Goal: Task Accomplishment & Management: Manage account settings

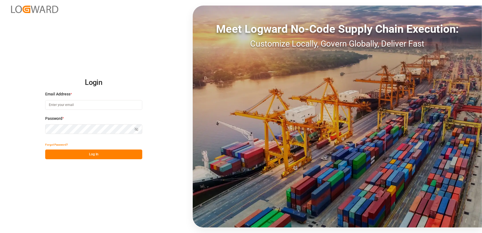
click at [94, 105] on input at bounding box center [93, 105] width 97 height 10
type input "[EMAIL_ADDRESS][DOMAIN_NAME]"
click at [91, 155] on button "Log In" at bounding box center [93, 154] width 97 height 10
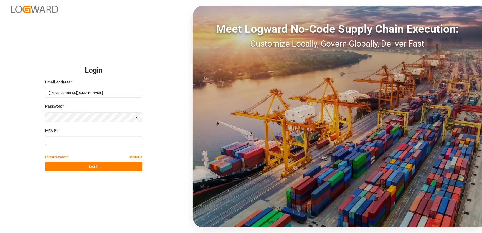
click at [91, 141] on input at bounding box center [93, 141] width 97 height 10
type input "633422"
click at [86, 168] on button "Log In" at bounding box center [93, 167] width 97 height 10
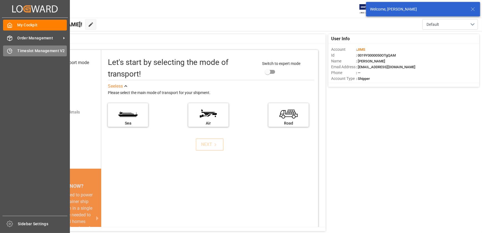
click at [16, 52] on div "Timeslot Management V2 Timeslot Management V2" at bounding box center [35, 50] width 64 height 11
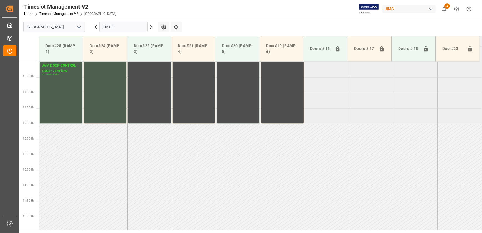
scroll to position [313, 0]
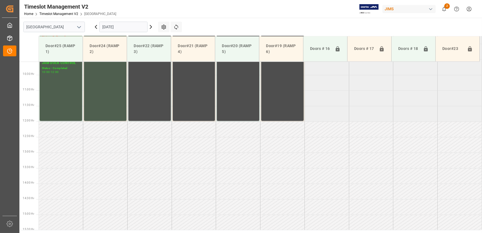
click at [149, 28] on icon at bounding box center [150, 27] width 7 height 7
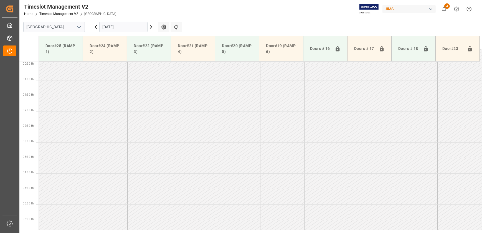
scroll to position [75, 0]
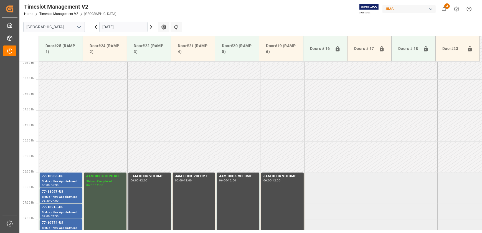
click at [151, 26] on icon at bounding box center [151, 26] width 2 height 3
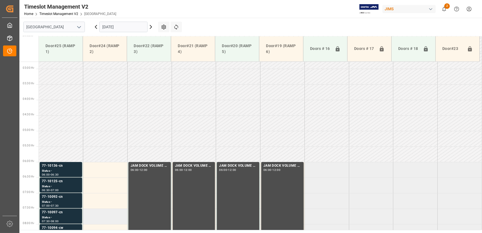
scroll to position [161, 0]
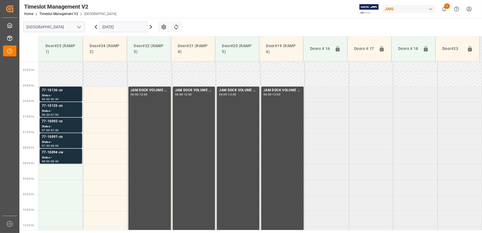
click at [71, 92] on div "77-10136-cn" at bounding box center [61, 91] width 38 height 6
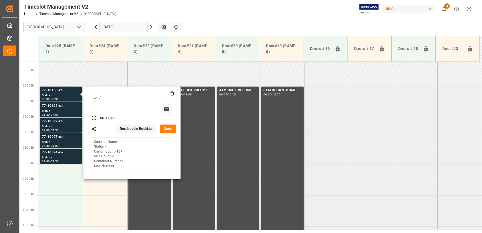
click at [165, 126] on button "Open" at bounding box center [168, 128] width 16 height 9
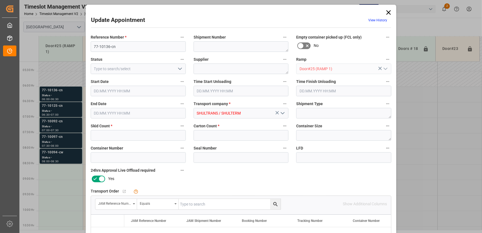
type input "3"
type input "167"
type input "[DATE] 06:00"
type input "[DATE] 06:30"
type input "[DATE] 14:49"
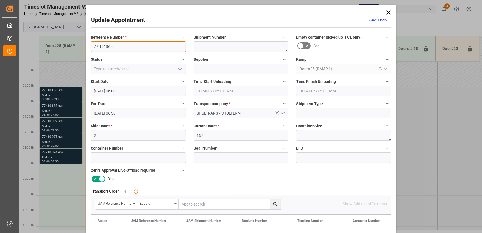
click at [108, 47] on input "77-10136-cn" at bounding box center [138, 46] width 95 height 11
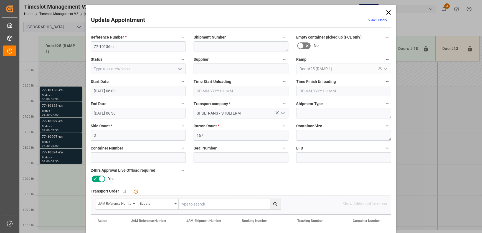
click at [231, 206] on input "text" at bounding box center [229, 204] width 102 height 11
paste input "77-10136-cn"
type input "77-10136-cn"
click at [275, 204] on icon "search button" at bounding box center [275, 204] width 6 height 6
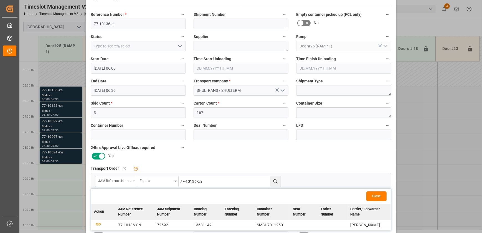
scroll to position [50, 0]
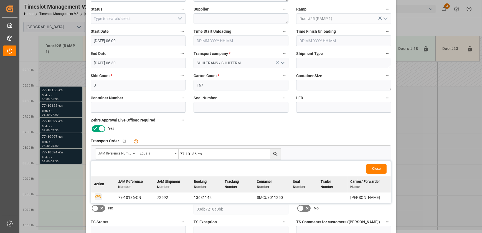
click at [100, 197] on icon "button" at bounding box center [98, 196] width 7 height 7
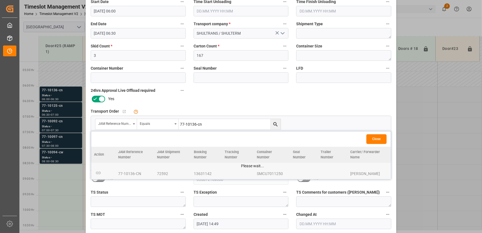
scroll to position [104, 0]
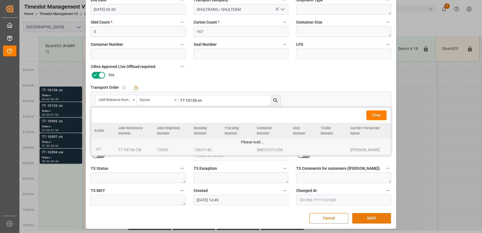
click at [372, 217] on button "SAVE" at bounding box center [371, 218] width 39 height 11
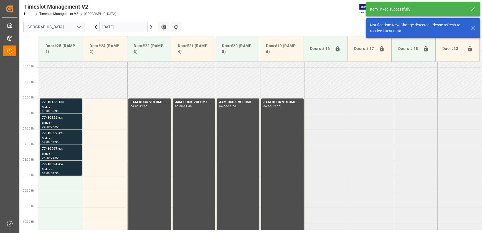
scroll to position [157, 0]
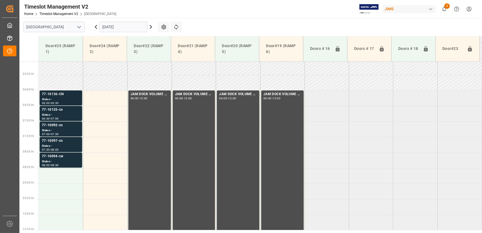
click at [68, 96] on div "77-10136-CN" at bounding box center [61, 94] width 38 height 6
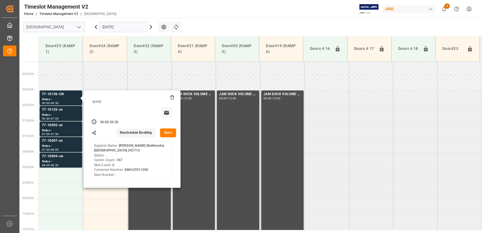
click at [168, 132] on button "Open" at bounding box center [168, 132] width 16 height 9
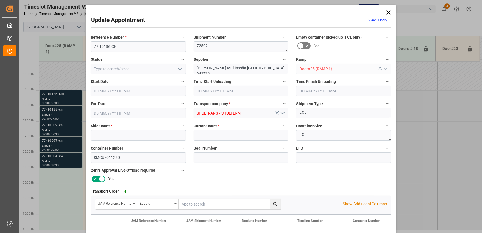
type input "3"
type input "167"
type input "[DATE] 06:00"
type input "[DATE] 06:30"
type input "[DATE] 14:49"
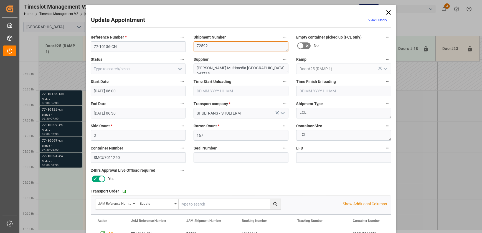
click at [234, 47] on textarea "72592" at bounding box center [240, 46] width 95 height 11
drag, startPoint x: 258, startPoint y: 69, endPoint x: 229, endPoint y: 70, distance: 29.1
click at [229, 70] on textarea "[PERSON_NAME] Multimedia [GEOGRAPHIC_DATA] 242713" at bounding box center [240, 68] width 95 height 11
click at [260, 68] on textarea "[PERSON_NAME] Multimedia [GEOGRAPHIC_DATA] 242713" at bounding box center [240, 68] width 95 height 11
drag, startPoint x: 257, startPoint y: 67, endPoint x: 232, endPoint y: 67, distance: 24.9
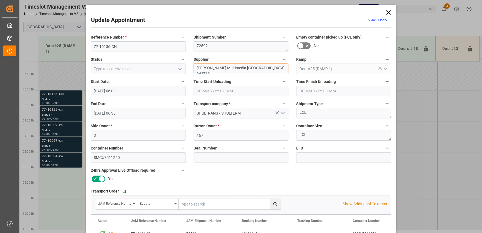
click at [232, 67] on textarea "[PERSON_NAME] Multimedia [GEOGRAPHIC_DATA] 242713" at bounding box center [240, 68] width 95 height 11
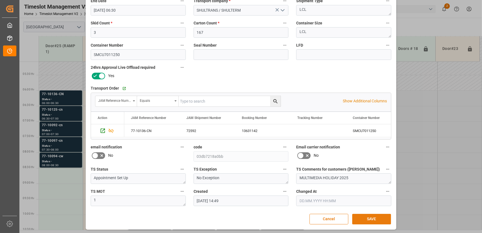
scroll to position [104, 0]
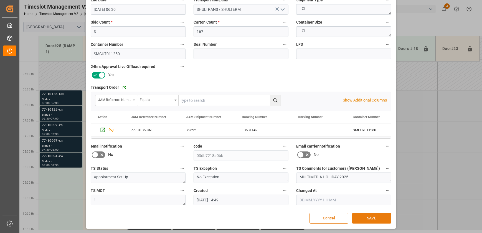
type textarea "[PERSON_NAME] Multimedia INON(1)"
click at [374, 219] on button "SAVE" at bounding box center [371, 218] width 39 height 11
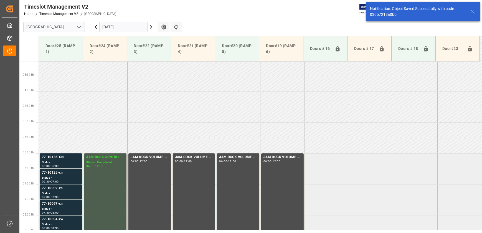
scroll to position [157, 0]
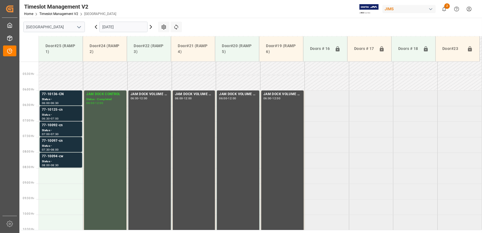
click at [60, 109] on div "77-10125-cn" at bounding box center [61, 110] width 38 height 6
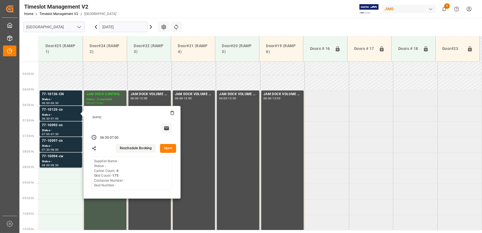
click at [168, 147] on button "Open" at bounding box center [168, 148] width 16 height 9
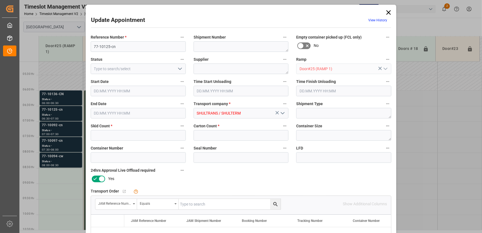
type input "175"
type input "4"
type input "[DATE] 06:30"
type input "[DATE] 07:00"
type input "[DATE] 14:49"
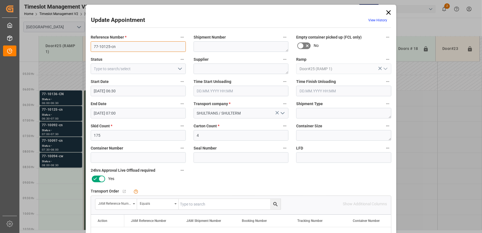
click at [122, 47] on input "77-10125-cn" at bounding box center [138, 46] width 95 height 11
click at [228, 159] on input at bounding box center [240, 157] width 95 height 11
click at [223, 202] on input "text" at bounding box center [229, 204] width 102 height 11
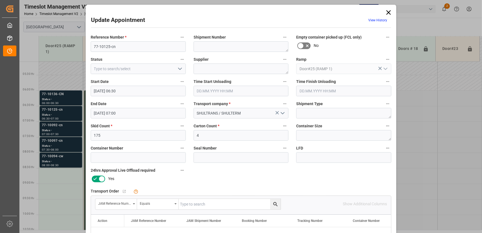
paste input "77-10125-cn"
type input "77-10125-cn"
click at [275, 205] on icon "search button" at bounding box center [275, 204] width 6 height 6
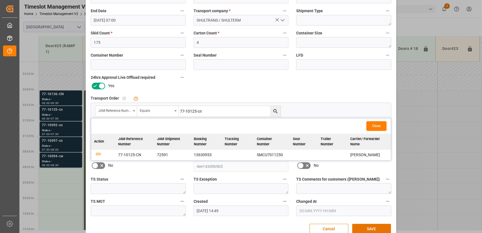
scroll to position [101, 0]
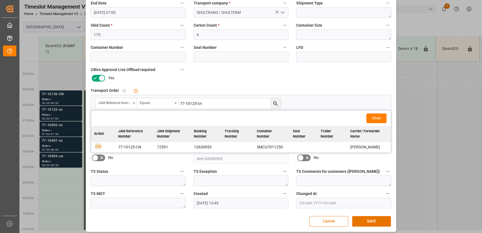
click at [96, 146] on icon "button" at bounding box center [98, 145] width 7 height 7
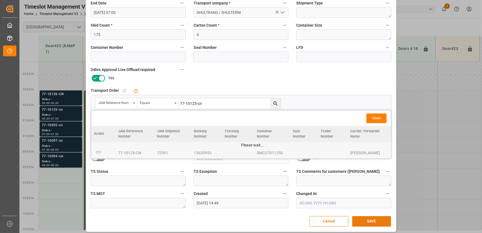
click at [375, 219] on button "SAVE" at bounding box center [371, 221] width 39 height 11
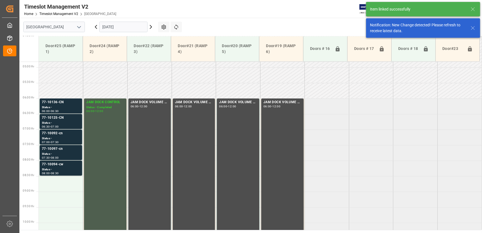
scroll to position [157, 0]
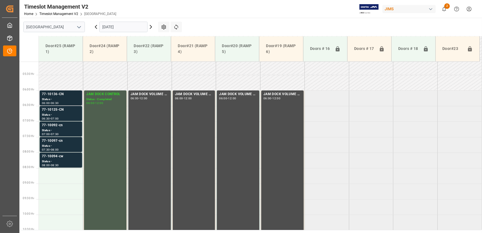
click at [59, 92] on div "77-10136-CN" at bounding box center [61, 94] width 38 height 6
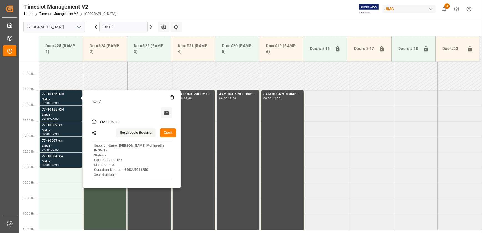
click at [170, 133] on button "Open" at bounding box center [168, 132] width 16 height 9
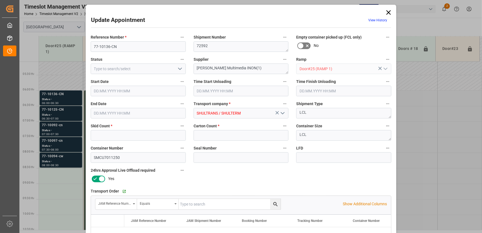
type input "3"
type input "167"
type input "[DATE] 06:00"
type input "[DATE] 06:30"
type input "[DATE] 14:49"
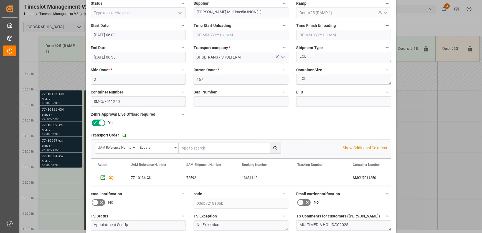
scroll to position [104, 0]
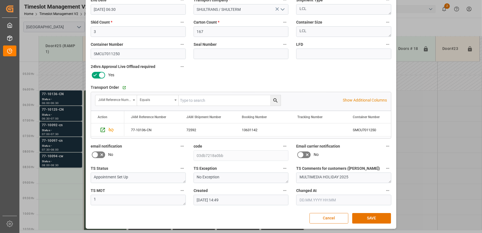
click at [337, 219] on button "Cancel" at bounding box center [328, 218] width 39 height 11
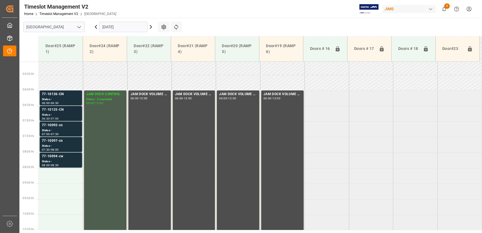
click at [72, 119] on div "06:30 - 07:00" at bounding box center [61, 118] width 38 height 3
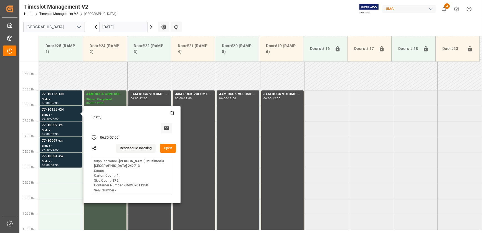
click at [169, 150] on button "Open" at bounding box center [168, 148] width 16 height 9
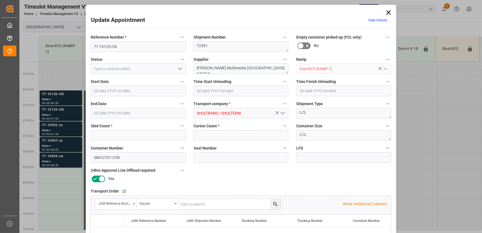
type input "175"
type input "4"
type input "[DATE] 06:30"
type input "[DATE] 07:00"
type input "[DATE] 14:49"
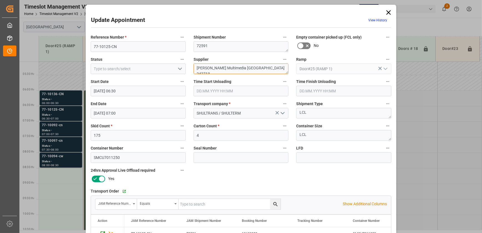
drag, startPoint x: 259, startPoint y: 66, endPoint x: 231, endPoint y: 70, distance: 28.6
click at [231, 70] on textarea "[PERSON_NAME] Multimedia [GEOGRAPHIC_DATA] 242713" at bounding box center [240, 68] width 95 height 11
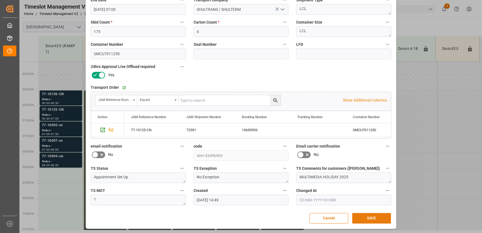
type textarea "[PERSON_NAME] Multimedia INON(1)"
click at [364, 218] on button "SAVE" at bounding box center [371, 218] width 39 height 11
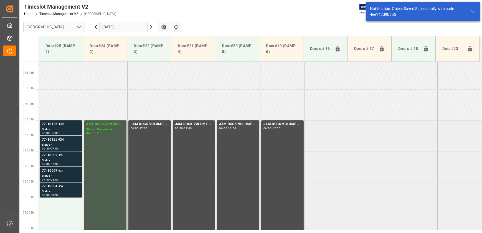
scroll to position [132, 0]
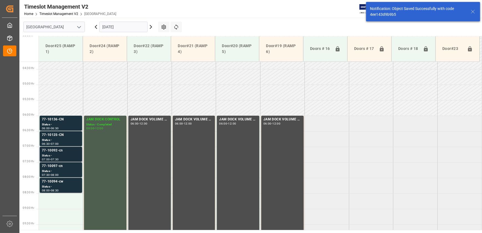
click at [63, 154] on div "Status -" at bounding box center [61, 155] width 38 height 5
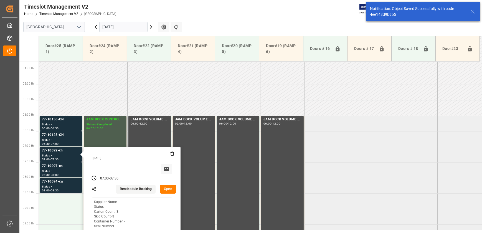
click at [167, 188] on button "Open" at bounding box center [168, 189] width 16 height 9
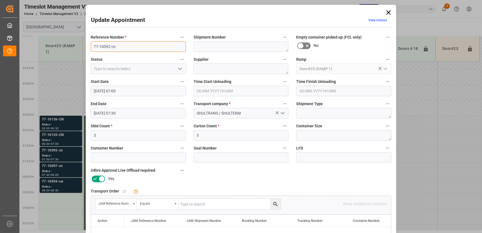
click at [139, 51] on input "77-10092-cn" at bounding box center [138, 46] width 95 height 11
click at [194, 204] on input "text" at bounding box center [229, 204] width 102 height 11
paste input "77-10092-cn"
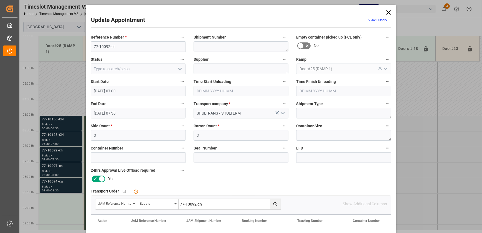
type input "77-10092-cn"
click at [275, 203] on icon "search button" at bounding box center [275, 204] width 6 height 6
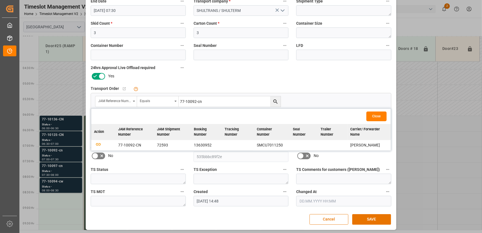
scroll to position [104, 0]
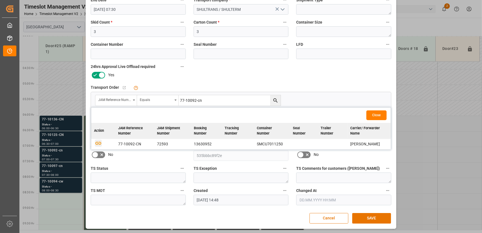
click at [99, 144] on icon "button" at bounding box center [98, 143] width 6 height 3
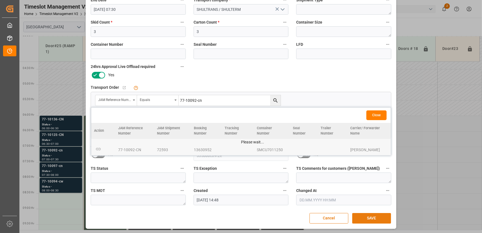
click at [373, 217] on button "SAVE" at bounding box center [371, 218] width 39 height 11
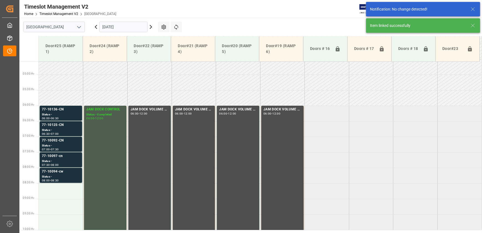
scroll to position [188, 0]
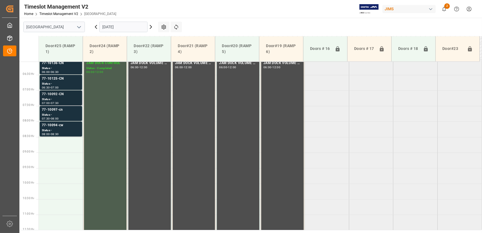
click at [65, 99] on div "Status -" at bounding box center [61, 99] width 38 height 5
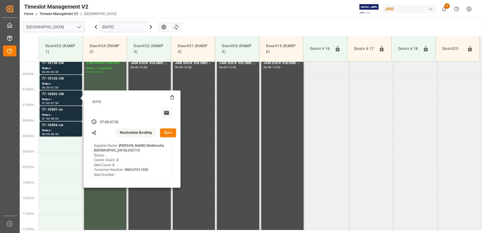
click at [167, 132] on button "Open" at bounding box center [168, 132] width 16 height 9
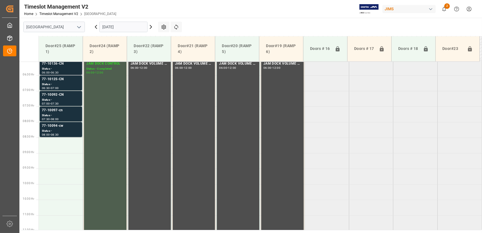
scroll to position [163, 0]
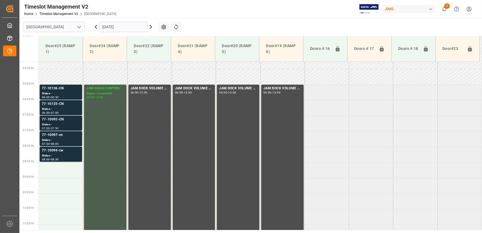
click at [67, 124] on div "Status -" at bounding box center [61, 124] width 38 height 5
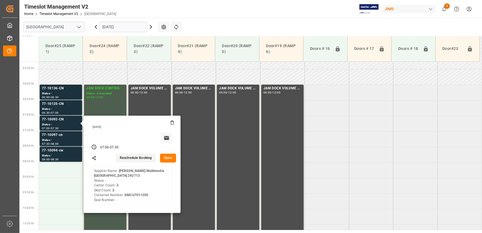
click at [167, 158] on button "Open" at bounding box center [168, 158] width 16 height 9
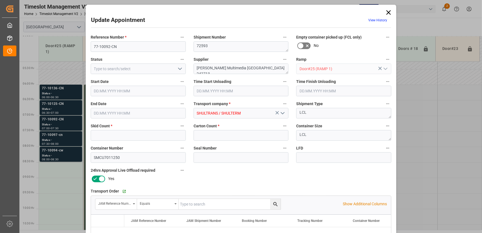
type input "3"
type input "[DATE] 07:00"
type input "[DATE] 07:30"
type input "[DATE] 14:48"
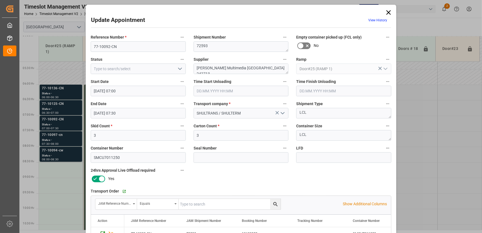
scroll to position [0, 0]
drag, startPoint x: 262, startPoint y: 69, endPoint x: 231, endPoint y: 69, distance: 30.5
click at [231, 69] on textarea "[PERSON_NAME] Multimedia [GEOGRAPHIC_DATA] 242713" at bounding box center [240, 68] width 95 height 11
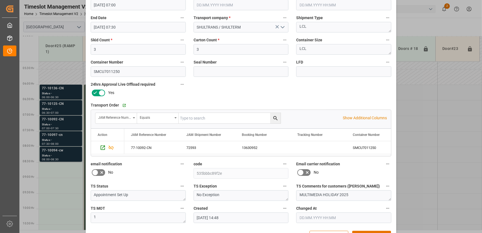
scroll to position [101, 0]
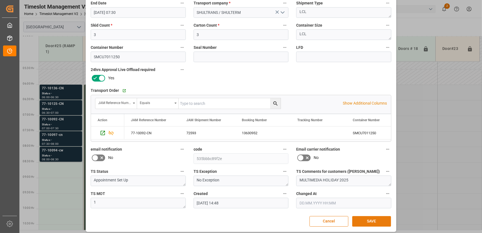
type textarea "[PERSON_NAME] Multimedia INON(1)"
click at [371, 218] on button "SAVE" at bounding box center [371, 221] width 39 height 11
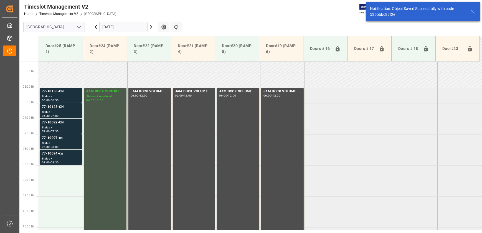
scroll to position [188, 0]
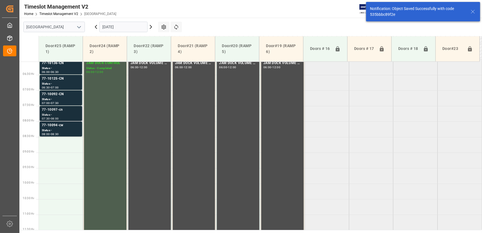
click at [62, 114] on div "Status -" at bounding box center [61, 114] width 38 height 5
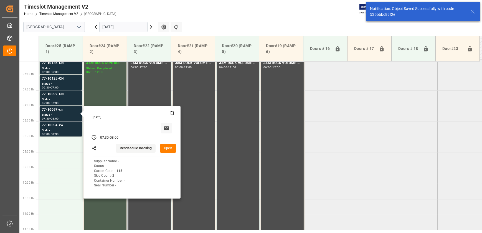
click at [167, 149] on button "Open" at bounding box center [168, 148] width 16 height 9
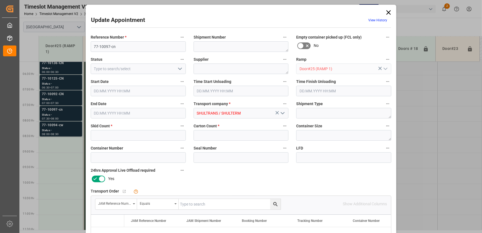
type input "2"
type input "115"
type input "[DATE] 07:30"
type input "[DATE] 08:00"
type input "[DATE] 14:53"
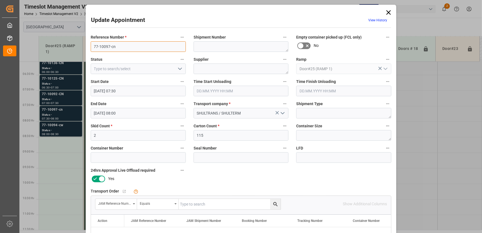
click at [123, 46] on input "77-10097-cn" at bounding box center [138, 46] width 95 height 11
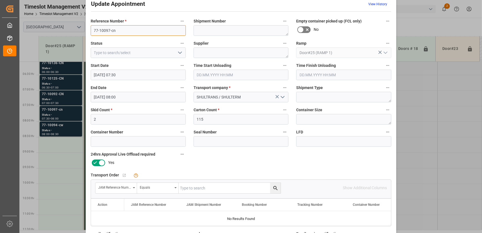
scroll to position [25, 0]
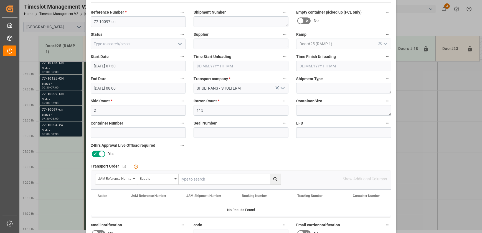
click at [196, 176] on input "text" at bounding box center [229, 179] width 102 height 11
paste input "77-10097-cn"
type input "77-10097-cn"
click at [274, 179] on icon "search button" at bounding box center [275, 179] width 6 height 6
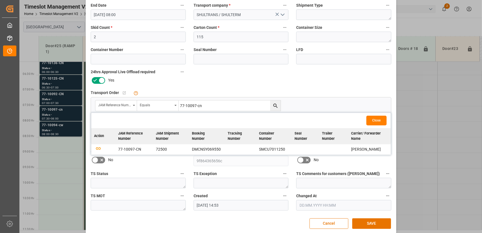
scroll to position [104, 0]
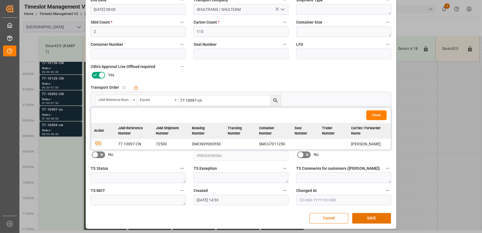
click at [97, 141] on icon "button" at bounding box center [98, 142] width 7 height 7
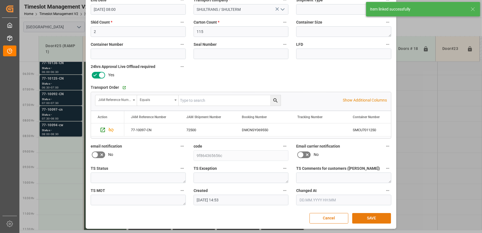
click at [373, 216] on button "SAVE" at bounding box center [371, 218] width 39 height 11
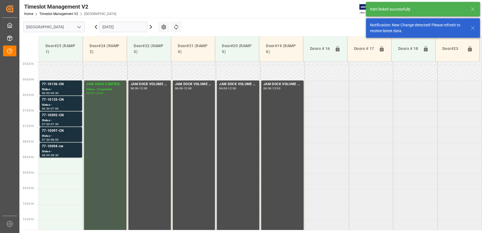
scroll to position [188, 0]
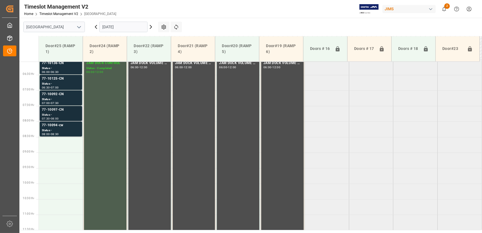
click at [62, 111] on div "77-10097-CN" at bounding box center [61, 110] width 38 height 6
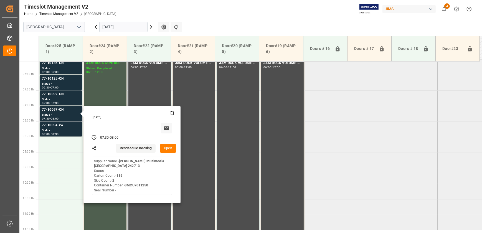
click at [168, 147] on button "Open" at bounding box center [168, 148] width 16 height 9
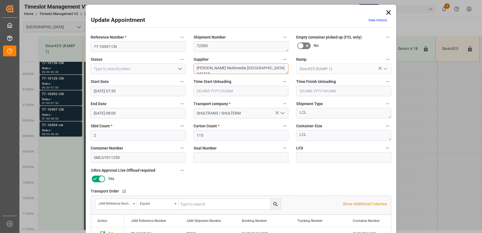
drag, startPoint x: 262, startPoint y: 68, endPoint x: 229, endPoint y: 70, distance: 33.0
click at [229, 70] on textarea "[PERSON_NAME] Multimedia [GEOGRAPHIC_DATA] 242713" at bounding box center [240, 68] width 95 height 11
click at [239, 69] on textarea "[PERSON_NAME] Multimedia INO$(4)" at bounding box center [240, 68] width 95 height 11
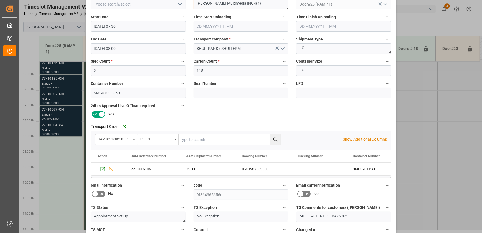
scroll to position [104, 0]
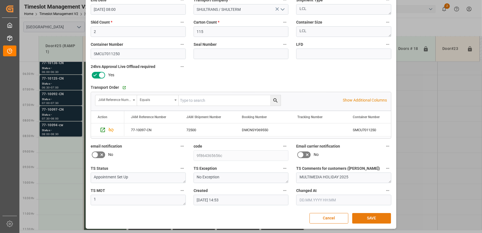
type textarea "[PERSON_NAME] Multimedia INO4(4)"
click at [380, 216] on button "SAVE" at bounding box center [371, 218] width 39 height 11
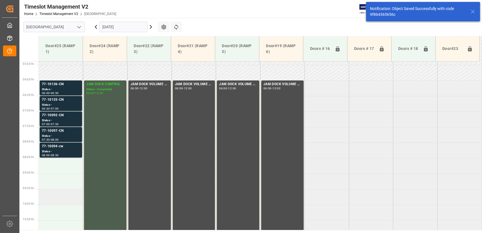
scroll to position [188, 0]
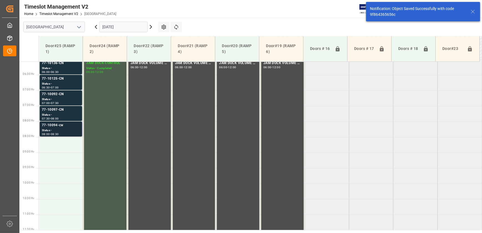
click at [66, 133] on div "08:00 - 08:30" at bounding box center [61, 134] width 38 height 3
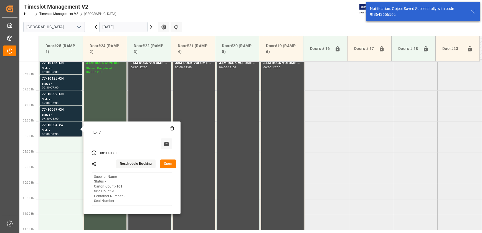
click at [166, 163] on button "Open" at bounding box center [168, 163] width 16 height 9
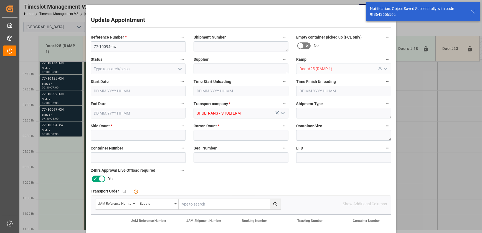
type input "3"
type input "101"
type input "[DATE] 08:00"
type input "[DATE] 08:30"
type input "[DATE] 14:54"
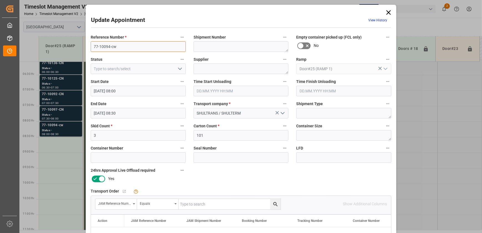
click at [124, 45] on input "77-10094-cw" at bounding box center [138, 46] width 95 height 11
click at [197, 202] on input "text" at bounding box center [229, 204] width 102 height 11
paste input "77-10094-cw"
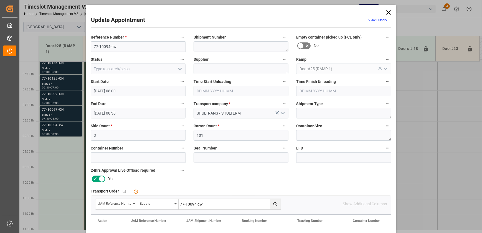
type input "77-10094-cw"
click at [277, 205] on button "search button" at bounding box center [275, 204] width 11 height 11
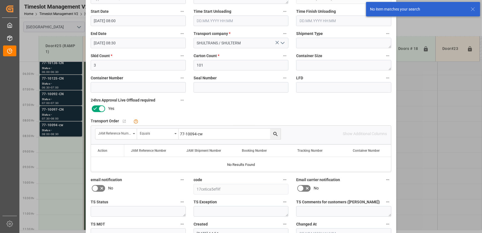
scroll to position [75, 0]
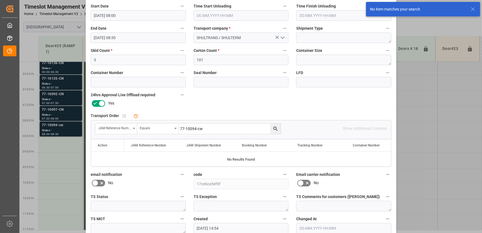
click at [274, 125] on button "search button" at bounding box center [275, 128] width 11 height 11
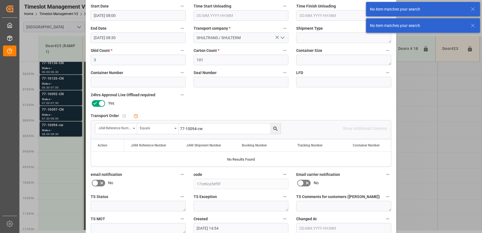
click at [226, 129] on input "77-10094-cw" at bounding box center [229, 128] width 102 height 11
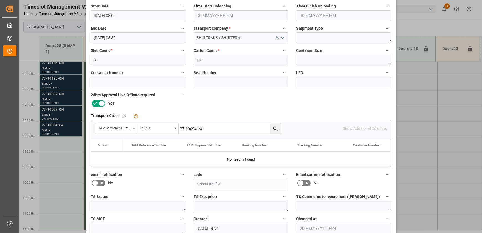
scroll to position [0, 0]
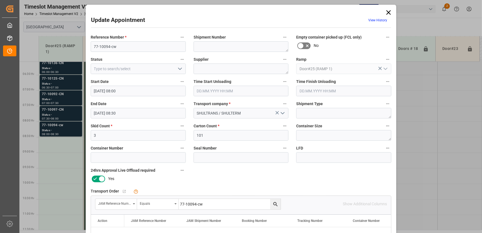
click at [390, 12] on icon at bounding box center [388, 13] width 8 height 8
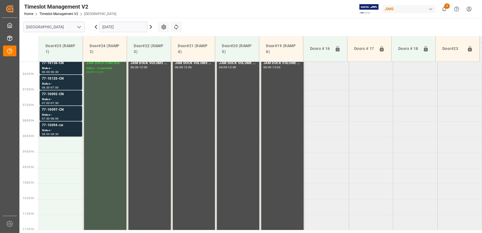
click at [61, 123] on div "77-10094-cw" at bounding box center [61, 125] width 38 height 6
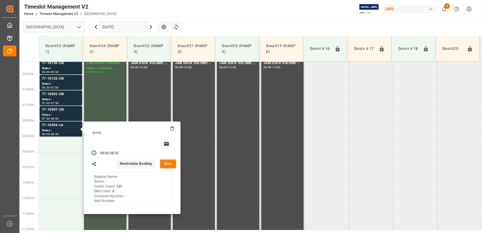
click at [171, 165] on button "Open" at bounding box center [168, 163] width 16 height 9
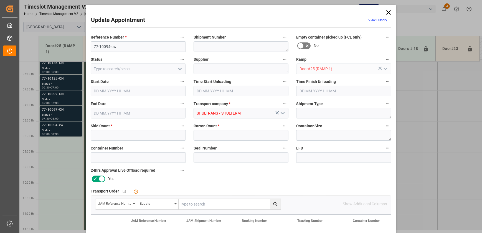
type input "3"
type input "101"
type input "[DATE] 08:00"
type input "[DATE] 08:30"
type input "[DATE] 14:54"
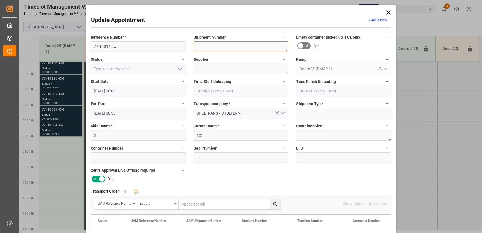
click at [224, 45] on textarea at bounding box center [240, 46] width 95 height 11
type textarea "TBD BY LOGESTICS"
click at [154, 40] on label "Reference Number *" at bounding box center [138, 38] width 95 height 8
click at [178, 40] on button "Reference Number *" at bounding box center [181, 37] width 7 height 7
drag, startPoint x: 154, startPoint y: 40, endPoint x: 153, endPoint y: 46, distance: 6.3
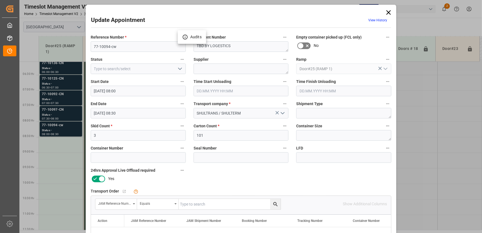
click at [153, 46] on div at bounding box center [241, 116] width 482 height 233
click at [152, 46] on body "Created by potrace 1.15, written by [PERSON_NAME] [DATE]-[DATE] Created by potr…" at bounding box center [241, 116] width 482 height 233
click at [152, 46] on input "77-10094-cw" at bounding box center [138, 46] width 95 height 11
paste input "77-10094-cw"
drag, startPoint x: 111, startPoint y: 45, endPoint x: 135, endPoint y: 45, distance: 24.7
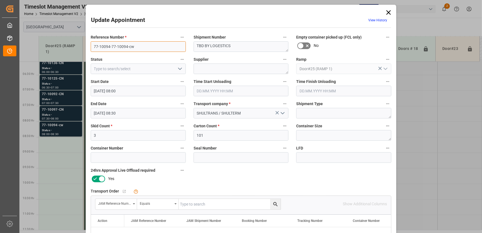
click at [135, 45] on input "77-10094-77-10094-cw" at bounding box center [138, 46] width 95 height 11
type input "77-10094-CW"
click at [234, 46] on textarea "TBD BY LOGESTICS" at bounding box center [240, 46] width 95 height 11
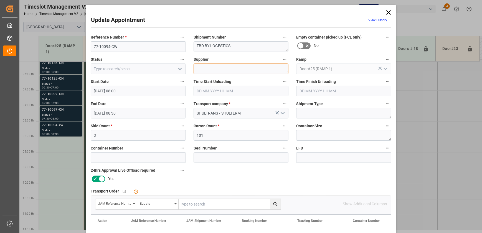
click at [229, 69] on textarea at bounding box center [240, 68] width 95 height 11
paste textarea "TBD BY LOGESTICS"
type textarea "TBD BY LOGESTICS"
click at [123, 47] on input "77-10094-CW" at bounding box center [138, 46] width 95 height 11
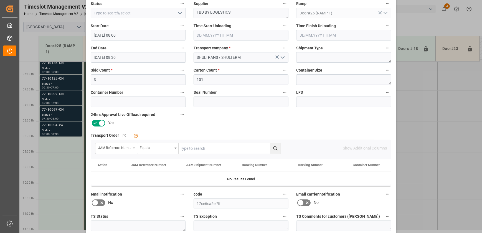
scroll to position [104, 0]
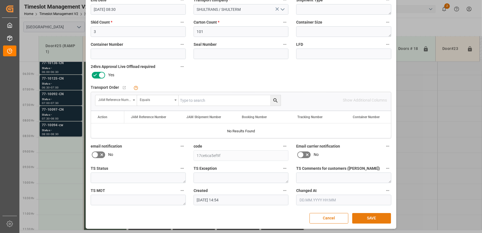
type input "77-10094-CW SHIPM#/M"
click at [369, 216] on button "SAVE" at bounding box center [371, 218] width 39 height 11
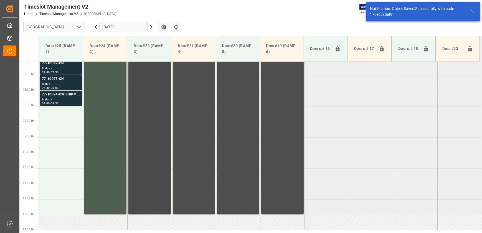
scroll to position [144, 0]
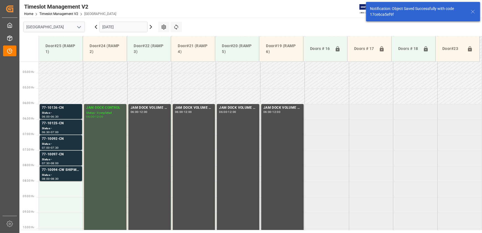
click at [68, 111] on div "Status -" at bounding box center [61, 113] width 38 height 5
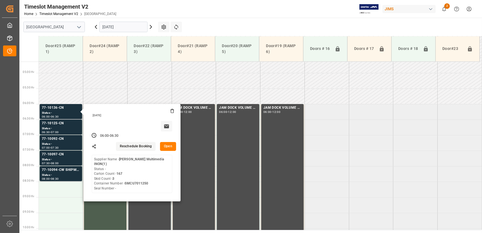
click at [172, 147] on button "Open" at bounding box center [168, 146] width 16 height 9
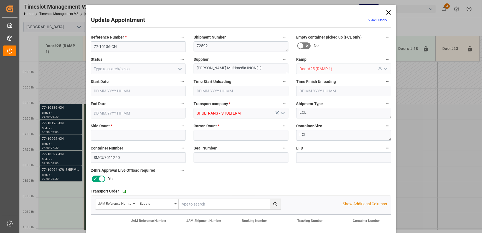
type input "3"
type input "167"
type input "[DATE] 06:00"
type input "[DATE] 06:30"
type input "[DATE] 14:49"
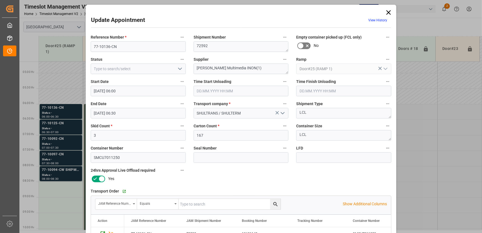
click at [390, 11] on icon at bounding box center [388, 13] width 8 height 8
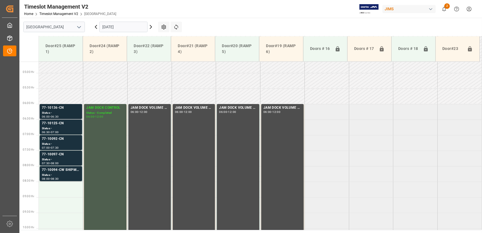
click at [67, 109] on div "77-10136-CN" at bounding box center [61, 108] width 38 height 6
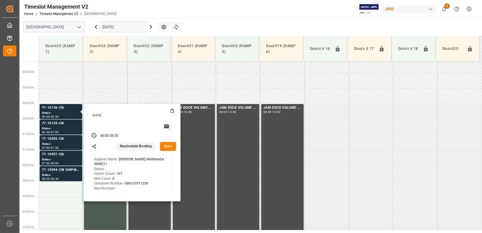
click at [168, 146] on button "Open" at bounding box center [168, 146] width 16 height 9
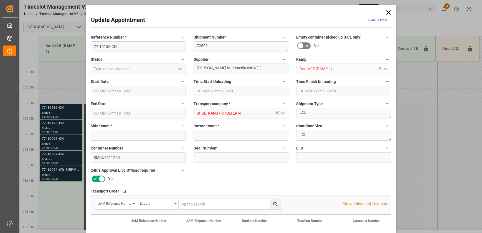
type input "3"
type input "167"
type input "[DATE] 06:00"
type input "[DATE] 06:30"
type input "[DATE] 14:49"
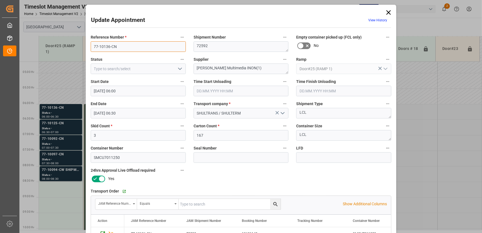
click at [137, 47] on input "77-10136-CN" at bounding box center [138, 46] width 95 height 11
click at [178, 68] on polyline "open menu" at bounding box center [179, 69] width 3 height 2
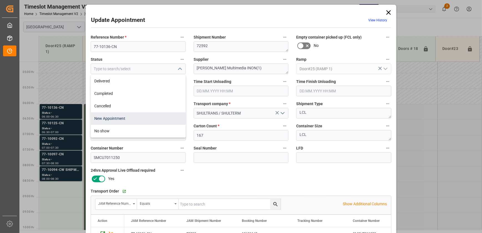
click at [156, 117] on div "New Appointment" at bounding box center [138, 118] width 94 height 12
type input "New Appointment"
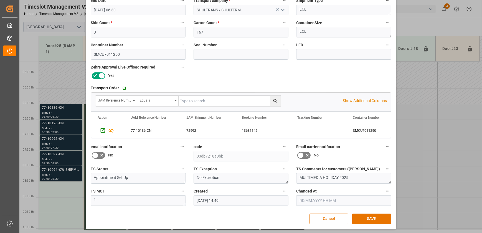
scroll to position [104, 0]
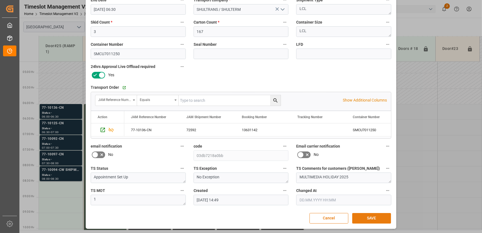
click at [365, 213] on button "SAVE" at bounding box center [371, 218] width 39 height 11
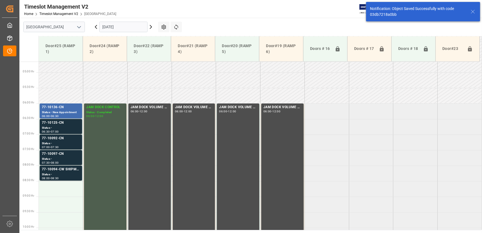
scroll to position [157, 0]
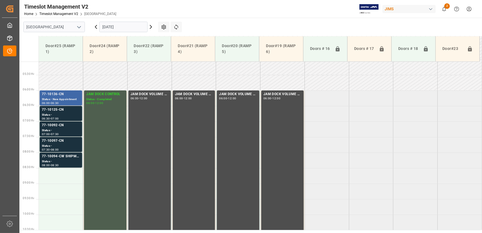
click at [71, 93] on div "77-10136-CN" at bounding box center [61, 94] width 38 height 6
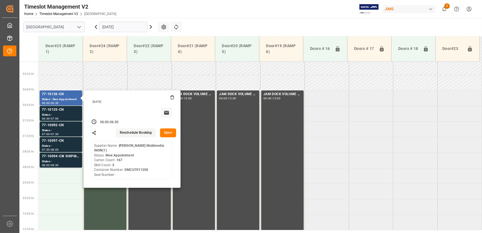
click at [169, 133] on button "Open" at bounding box center [168, 132] width 16 height 9
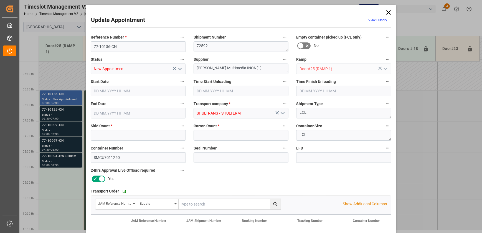
type input "3"
type input "167"
type input "[DATE] 06:00"
type input "[DATE] 06:30"
type input "[DATE] 14:49"
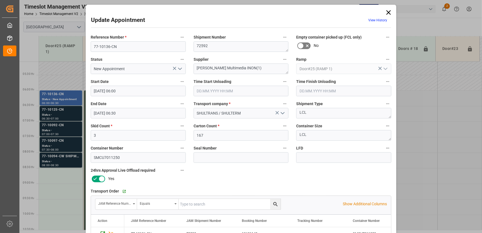
click at [60, 114] on div "Update Appointment View History Reference Number * 77-10136-CN Shipment Number …" at bounding box center [241, 116] width 482 height 233
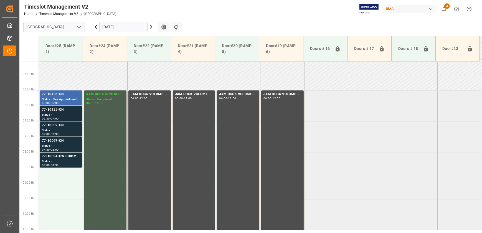
click at [62, 114] on div "Status -" at bounding box center [61, 114] width 38 height 5
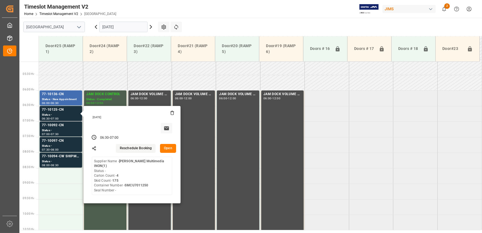
click at [169, 150] on button "Open" at bounding box center [168, 148] width 16 height 9
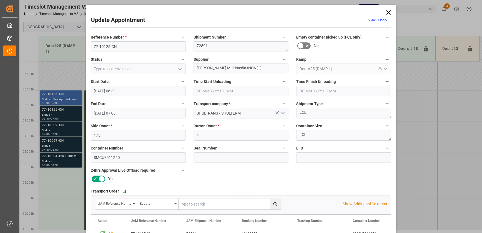
click at [178, 67] on icon "open menu" at bounding box center [180, 68] width 7 height 7
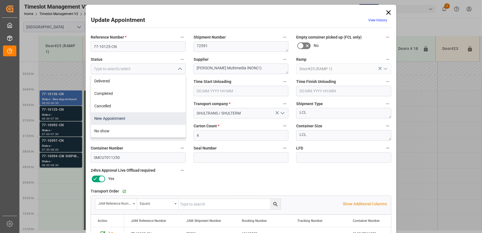
click at [159, 116] on div "New Appointment" at bounding box center [138, 118] width 94 height 12
type input "New Appointment"
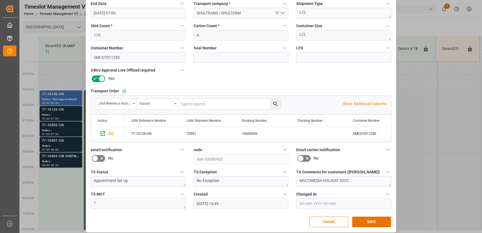
scroll to position [101, 0]
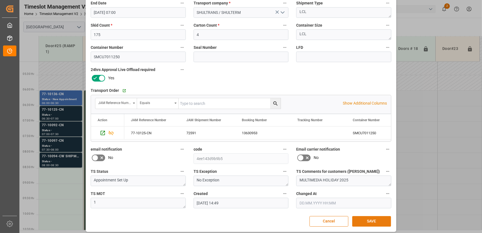
click at [373, 221] on button "SAVE" at bounding box center [371, 221] width 39 height 11
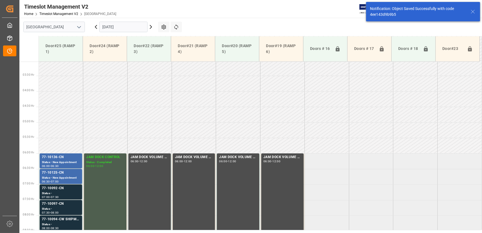
scroll to position [157, 0]
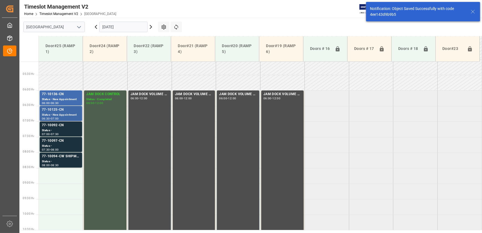
click at [73, 113] on div "Status - New Appointment" at bounding box center [61, 114] width 38 height 5
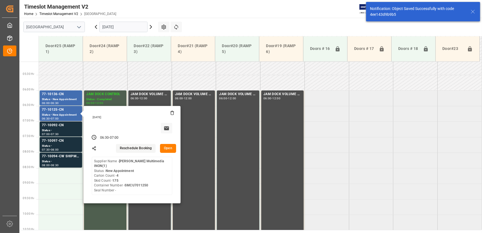
click at [172, 145] on button "Open" at bounding box center [168, 148] width 16 height 9
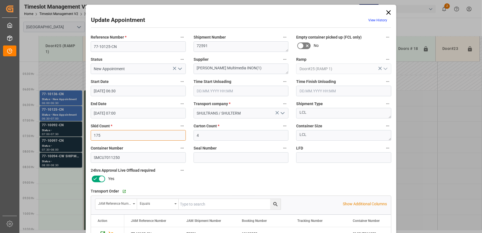
click at [170, 136] on input "175" at bounding box center [138, 135] width 95 height 11
type input "0"
type input "4"
click at [203, 137] on input "4" at bounding box center [240, 135] width 95 height 11
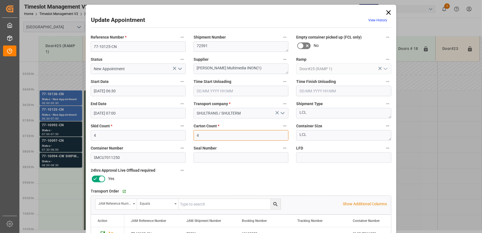
click at [203, 137] on input "4" at bounding box center [240, 135] width 95 height 11
paste input "175"
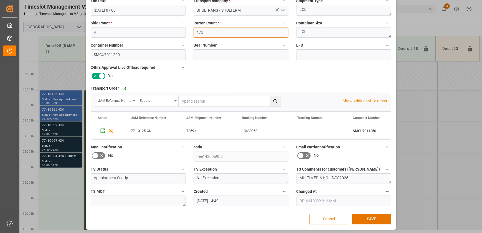
scroll to position [104, 0]
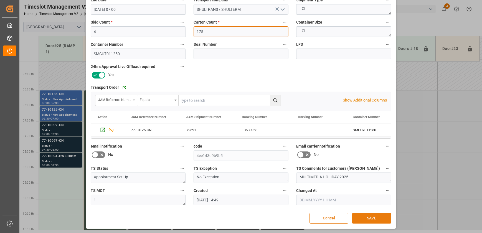
type input "175"
click at [373, 218] on button "SAVE" at bounding box center [371, 218] width 39 height 11
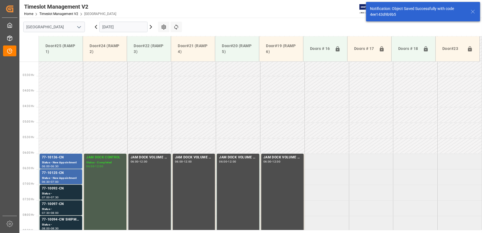
scroll to position [157, 0]
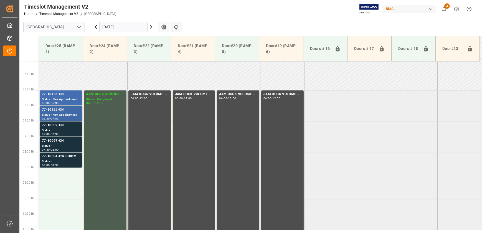
click at [70, 111] on div "77-10125-CN" at bounding box center [61, 110] width 38 height 6
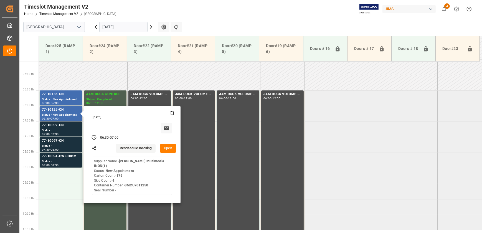
click at [169, 147] on button "Open" at bounding box center [168, 148] width 16 height 9
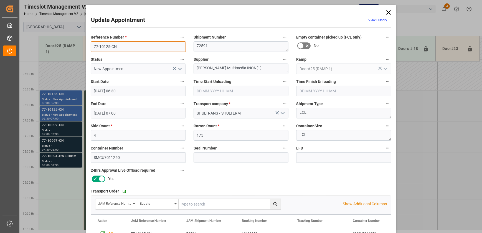
click at [130, 47] on input "77-10125-CN" at bounding box center [138, 46] width 95 height 11
click at [68, 131] on div "Update Appointment View History Reference Number * 77-10125-CN Shipment Number …" at bounding box center [241, 116] width 482 height 233
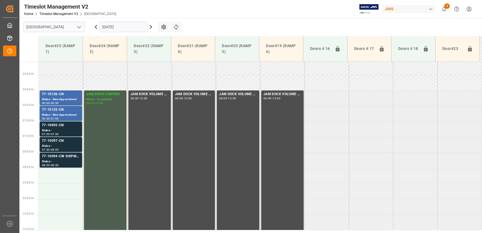
click at [68, 131] on div "Status -" at bounding box center [61, 130] width 38 height 5
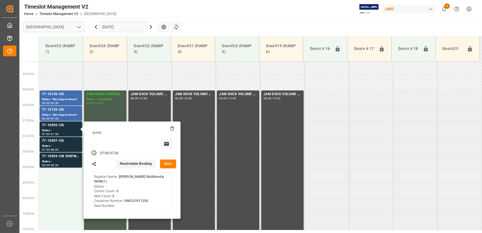
click at [171, 165] on button "Open" at bounding box center [168, 163] width 16 height 9
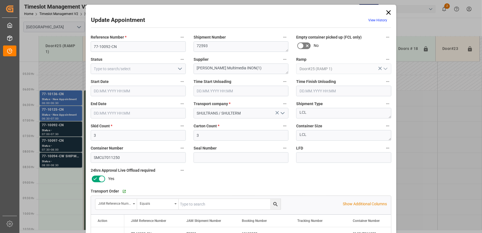
type input "[DATE] 07:00"
type input "[DATE] 07:30"
type input "[DATE] 14:48"
click at [178, 68] on icon "open menu" at bounding box center [180, 68] width 7 height 7
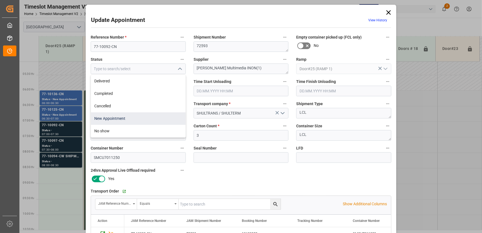
click at [135, 115] on div "New Appointment" at bounding box center [138, 118] width 94 height 12
type input "New Appointment"
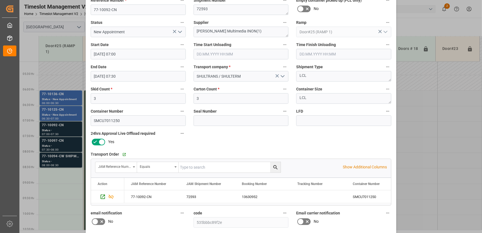
scroll to position [101, 0]
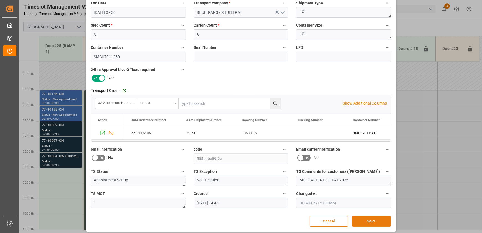
click at [361, 219] on button "SAVE" at bounding box center [371, 221] width 39 height 11
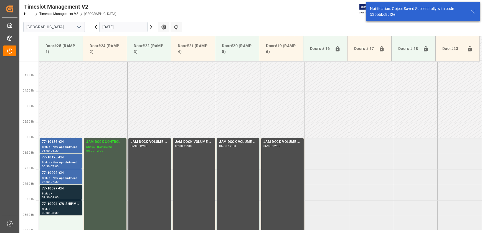
scroll to position [188, 0]
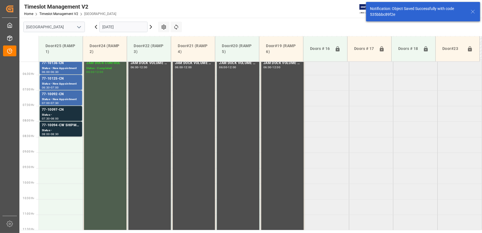
click at [132, 28] on input "[DATE]" at bounding box center [123, 27] width 48 height 11
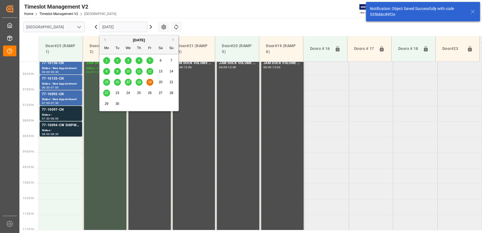
click at [104, 94] on div "22" at bounding box center [106, 93] width 7 height 7
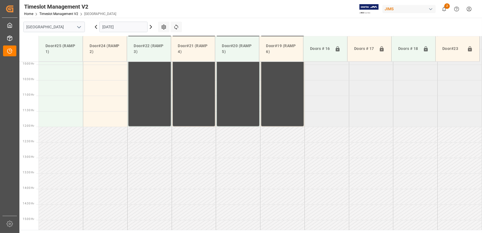
scroll to position [313, 0]
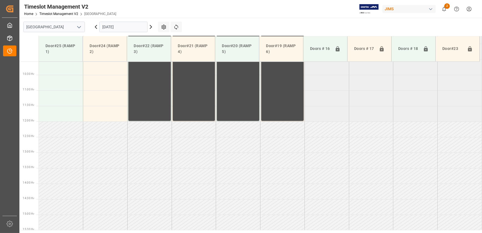
click at [122, 27] on input "[DATE]" at bounding box center [123, 27] width 48 height 11
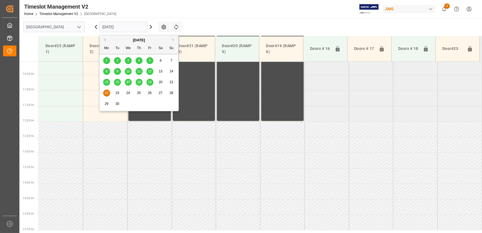
click at [150, 81] on span "19" at bounding box center [150, 82] width 4 height 4
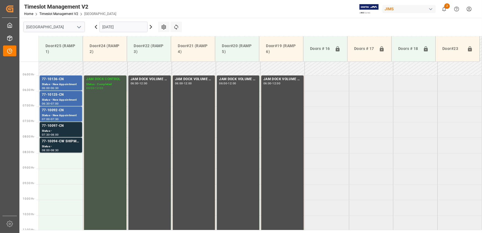
scroll to position [161, 0]
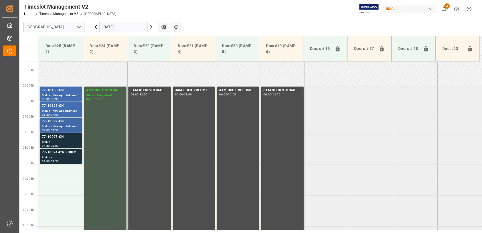
click at [68, 123] on div "77-10092-CN" at bounding box center [61, 122] width 38 height 6
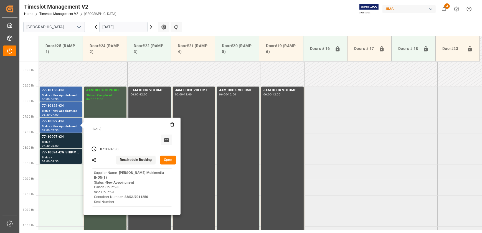
click at [169, 161] on button "Open" at bounding box center [168, 159] width 16 height 9
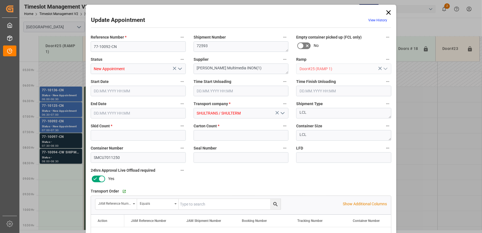
type input "3"
type input "[DATE] 07:00"
type input "[DATE] 07:30"
type input "[DATE] 14:48"
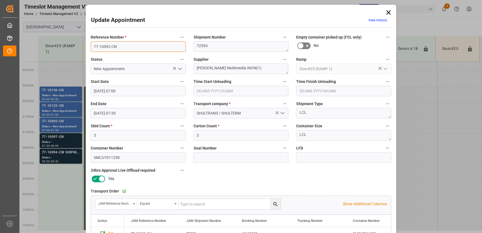
click at [102, 47] on input "77-10092-CN" at bounding box center [138, 46] width 95 height 11
drag, startPoint x: 231, startPoint y: 68, endPoint x: 176, endPoint y: 65, distance: 55.0
click at [176, 65] on div "Reference Number * 77-10092-CN Shipment Number 72593 Empty container picked up …" at bounding box center [241, 171] width 308 height 279
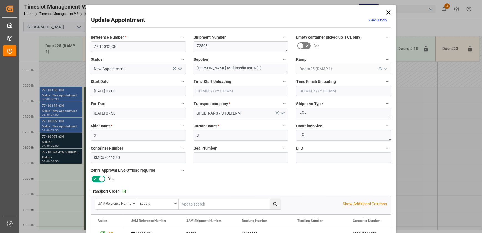
click at [64, 140] on div "Update Appointment View History Reference Number * 77-10092-CN Shipment Number …" at bounding box center [241, 116] width 482 height 233
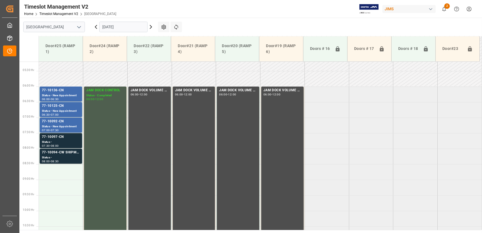
click at [64, 140] on div "Status -" at bounding box center [61, 142] width 38 height 5
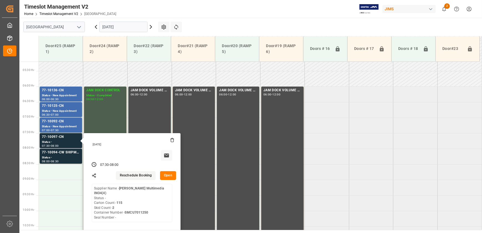
click at [171, 176] on button "Open" at bounding box center [168, 175] width 16 height 9
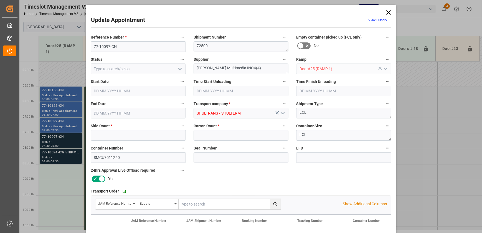
type input "2"
type input "115"
type input "[DATE] 07:30"
type input "[DATE] 08:00"
type input "[DATE] 14:53"
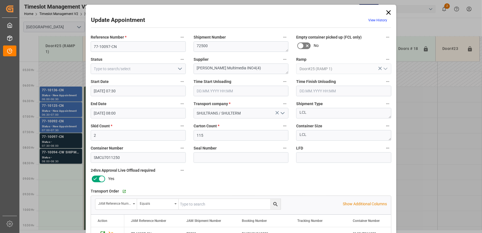
click at [179, 66] on icon "open menu" at bounding box center [180, 68] width 7 height 7
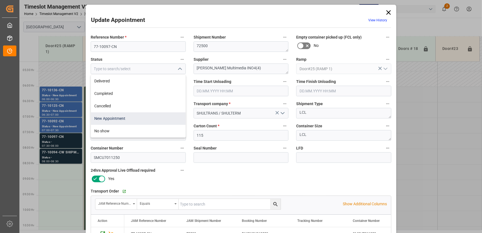
click at [153, 118] on div "New Appointment" at bounding box center [138, 118] width 94 height 12
type input "New Appointment"
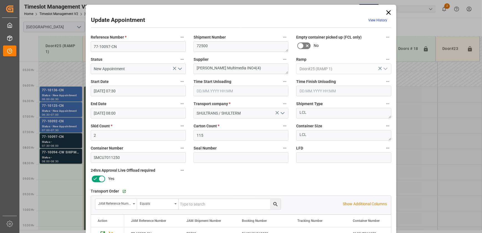
scroll to position [104, 0]
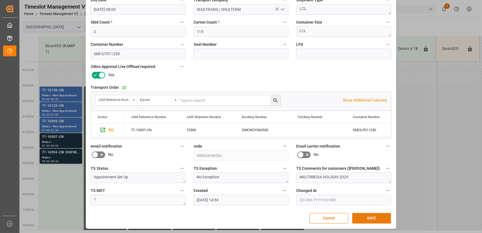
click at [370, 216] on button "SAVE" at bounding box center [371, 218] width 39 height 11
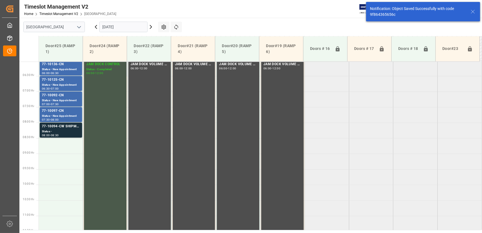
scroll to position [188, 0]
click at [70, 112] on div "77-10097-CN" at bounding box center [61, 110] width 38 height 6
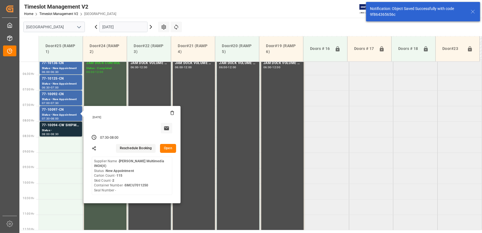
click at [170, 147] on button "Open" at bounding box center [168, 148] width 16 height 9
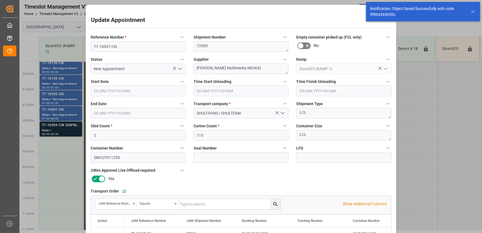
type input "[DATE] 07:30"
type input "[DATE] 08:00"
type input "[DATE] 14:53"
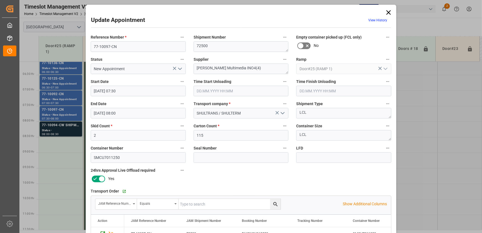
click at [72, 132] on div "Update Appointment View History Reference Number * 77-10097-CN Shipment Number …" at bounding box center [241, 116] width 482 height 233
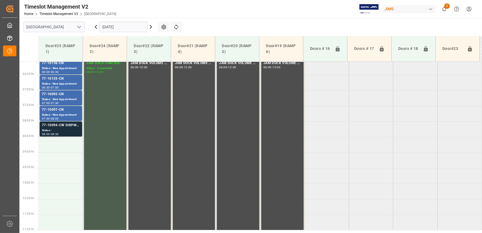
click at [72, 133] on div "08:00 - 08:30" at bounding box center [61, 134] width 38 height 3
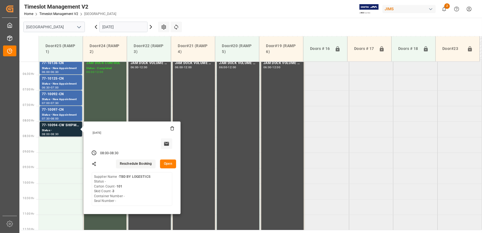
click at [163, 162] on button "Open" at bounding box center [168, 163] width 16 height 9
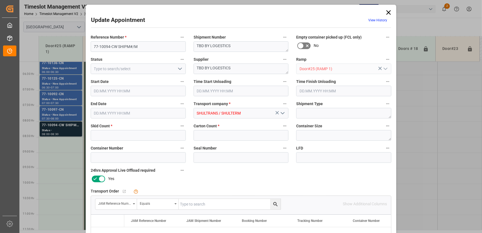
type input "3"
type input "101"
type input "[DATE] 08:00"
type input "[DATE] 08:30"
type input "[DATE] 14:54"
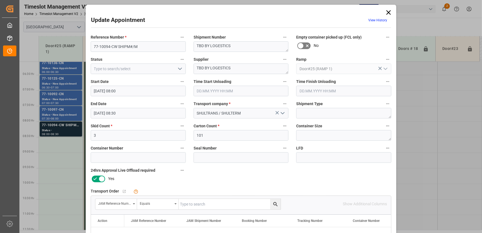
drag, startPoint x: 69, startPoint y: 195, endPoint x: 16, endPoint y: 209, distance: 54.6
click at [69, 195] on div "Update Appointment View History Reference Number * 77-10094-CW SHIPM#/M Shipmen…" at bounding box center [241, 116] width 482 height 233
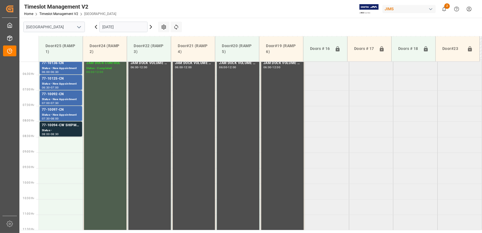
click at [125, 30] on input "[DATE]" at bounding box center [123, 27] width 48 height 11
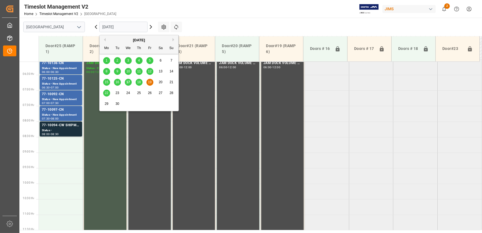
click at [128, 82] on span "17" at bounding box center [128, 82] width 4 height 4
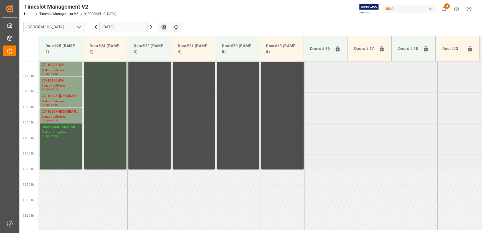
scroll to position [262, 0]
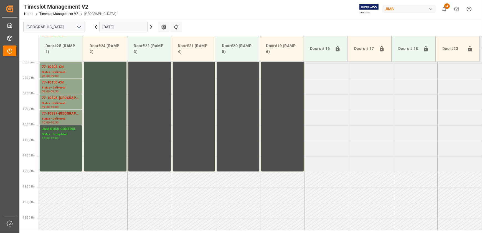
click at [61, 111] on div "77-10897-[GEOGRAPHIC_DATA]" at bounding box center [61, 114] width 38 height 6
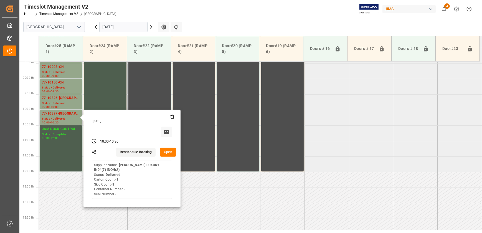
click at [173, 150] on button "Open" at bounding box center [168, 152] width 16 height 9
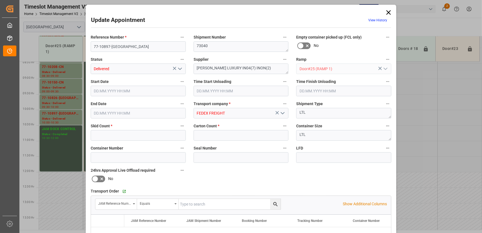
type input "1"
type input "[DATE] 10:00"
type input "[DATE] 11:00"
type input "[DATE] 11:15"
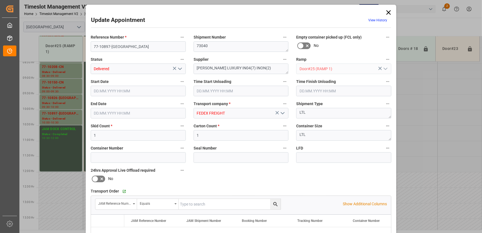
type input "[DATE] 10:30"
type input "[DATE] 15:20"
click at [128, 45] on input "77-10897-[GEOGRAPHIC_DATA]" at bounding box center [138, 46] width 95 height 11
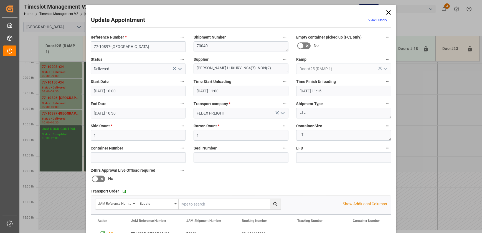
click at [384, 13] on icon at bounding box center [388, 13] width 8 height 8
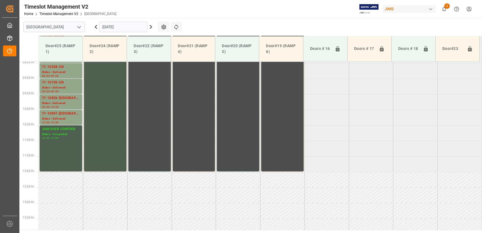
click at [97, 27] on icon at bounding box center [96, 27] width 7 height 7
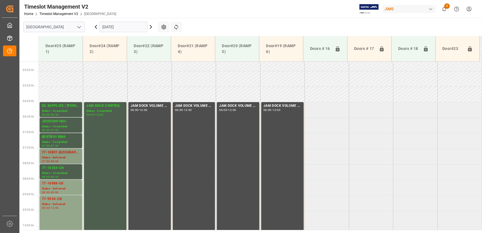
scroll to position [142, 0]
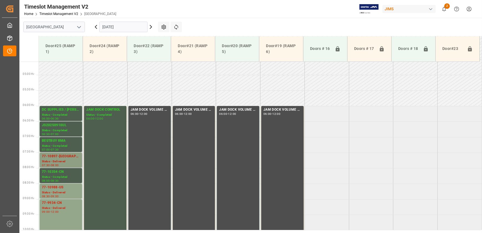
click at [69, 162] on div "Status - Delivered" at bounding box center [61, 161] width 38 height 5
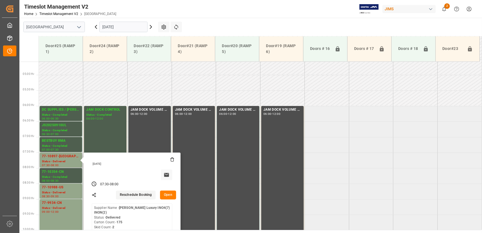
click at [168, 195] on button "Open" at bounding box center [168, 194] width 16 height 9
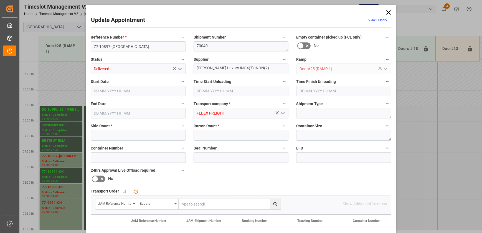
type input "2"
type input "175"
type input "[DATE] 07:30"
type input "[DATE] 11:00"
type input "[DATE] 11:30"
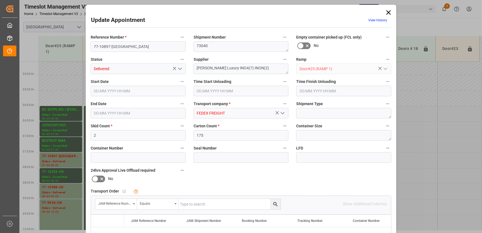
type input "[DATE] 08:00"
type input "[DATE] 12:14"
click at [387, 12] on icon at bounding box center [388, 12] width 4 height 4
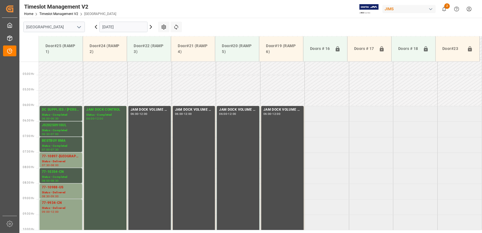
click at [150, 25] on icon at bounding box center [151, 26] width 2 height 3
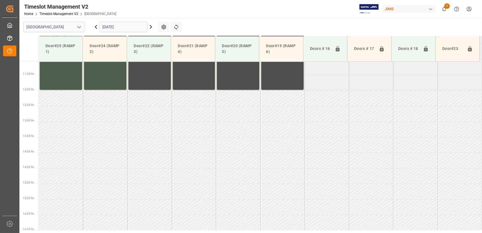
scroll to position [218, 0]
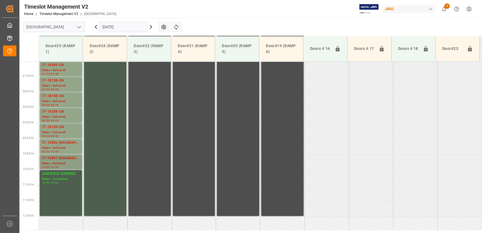
click at [64, 160] on div "77-10897-[GEOGRAPHIC_DATA]" at bounding box center [61, 158] width 38 height 6
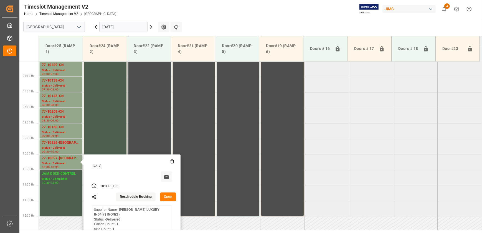
click at [170, 198] on button "Open" at bounding box center [168, 196] width 16 height 9
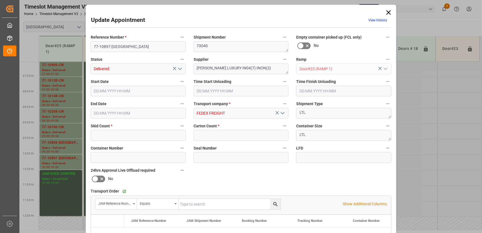
type input "1"
type input "[DATE] 10:00"
type input "[DATE] 11:00"
type input "[DATE] 11:15"
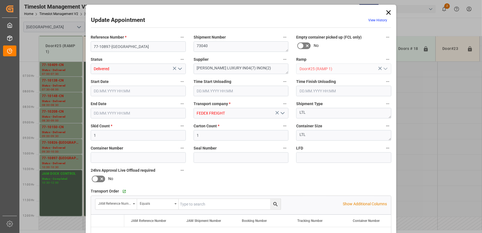
type input "[DATE] 10:30"
type input "[DATE] 15:20"
drag, startPoint x: 388, startPoint y: 14, endPoint x: 409, endPoint y: 26, distance: 24.7
click at [388, 13] on icon at bounding box center [388, 13] width 8 height 8
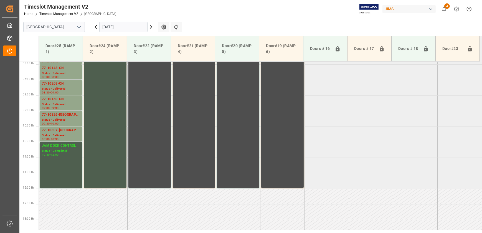
scroll to position [243, 0]
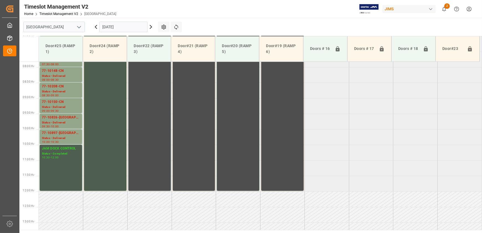
click at [130, 25] on input "[DATE]" at bounding box center [123, 27] width 48 height 11
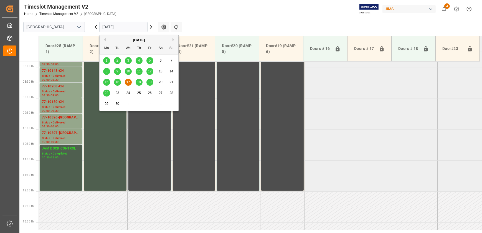
click at [150, 81] on span "19" at bounding box center [150, 82] width 4 height 4
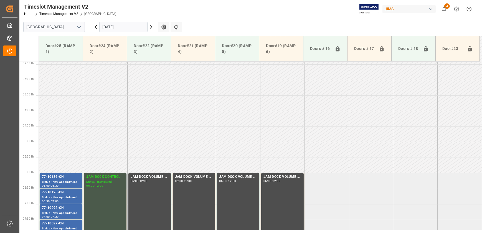
scroll to position [155, 0]
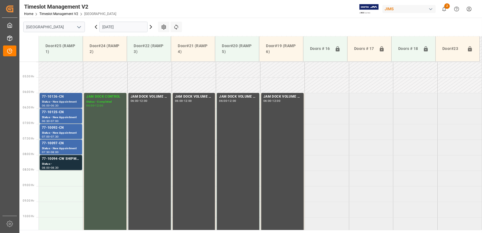
click at [71, 99] on div "77-10136-CN" at bounding box center [61, 97] width 38 height 6
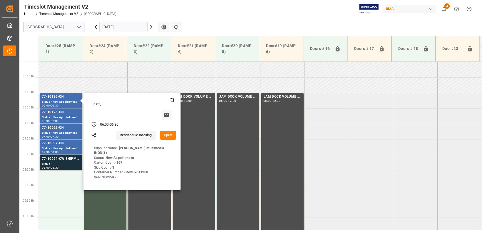
click at [167, 135] on button "Open" at bounding box center [168, 135] width 16 height 9
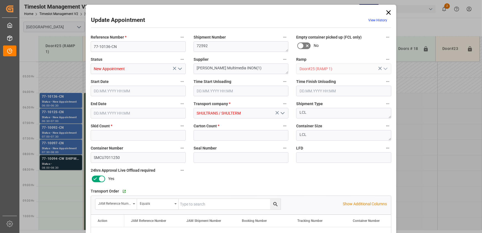
type input "3"
type input "167"
type input "[DATE] 06:00"
type input "[DATE] 06:30"
type input "[DATE] 14:49"
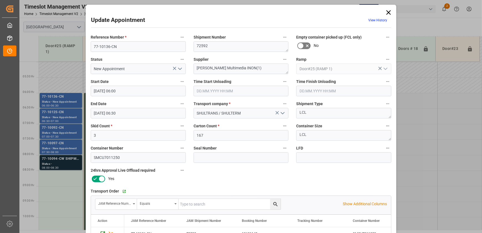
click at [151, 41] on label "Reference Number *" at bounding box center [138, 38] width 95 height 8
click at [178, 41] on button "Reference Number *" at bounding box center [181, 37] width 7 height 7
drag, startPoint x: 151, startPoint y: 41, endPoint x: 149, endPoint y: 47, distance: 6.1
click at [150, 41] on div at bounding box center [241, 116] width 482 height 233
click at [149, 47] on input "77-10136-CN" at bounding box center [138, 46] width 95 height 11
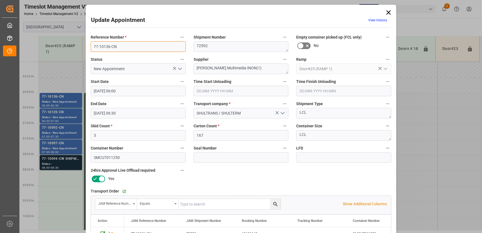
click at [149, 47] on input "77-10136-CN" at bounding box center [138, 46] width 95 height 11
click at [57, 113] on div "Update Appointment View History Reference Number * 77-10136-CN Shipment Number …" at bounding box center [241, 116] width 482 height 233
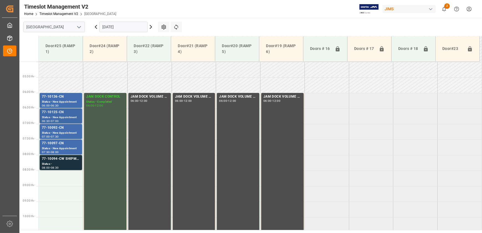
click at [58, 114] on div "77-10125-CN" at bounding box center [61, 112] width 38 height 6
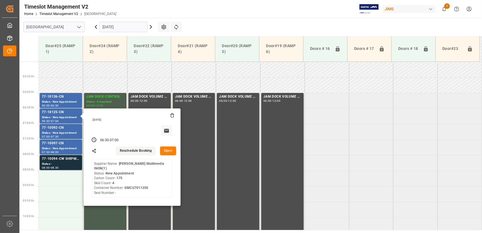
click at [171, 147] on button "Open" at bounding box center [168, 150] width 16 height 9
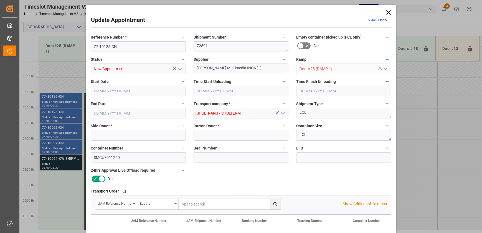
type input "4"
type input "175"
type input "[DATE] 06:30"
type input "[DATE] 07:00"
type input "[DATE] 14:49"
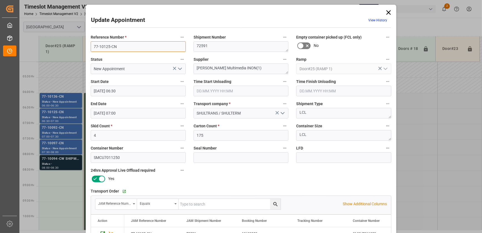
click at [133, 49] on input "77-10125-CN" at bounding box center [138, 46] width 95 height 11
click at [71, 130] on div "Update Appointment View History Reference Number * 77-10125-CN Shipment Number …" at bounding box center [241, 116] width 482 height 233
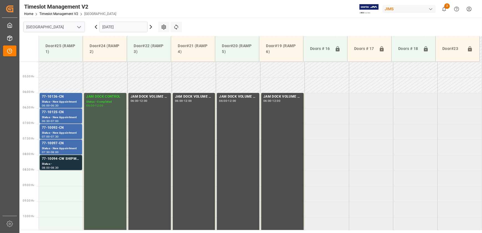
click at [71, 130] on div "77-10092-CN" at bounding box center [61, 128] width 38 height 6
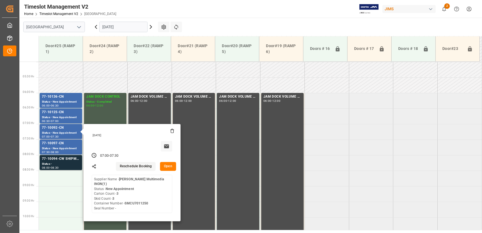
click at [169, 165] on button "Open" at bounding box center [168, 166] width 16 height 9
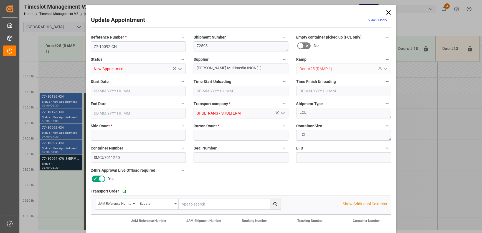
type input "3"
type input "[DATE] 07:00"
type input "[DATE] 07:30"
type input "[DATE] 14:48"
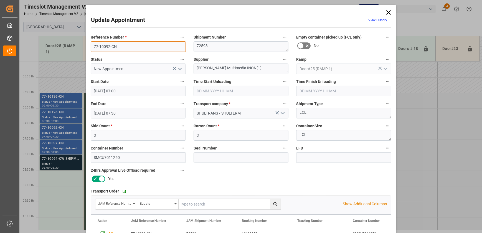
click at [139, 47] on input "77-10092-CN" at bounding box center [138, 46] width 95 height 11
click at [66, 148] on div "Update Appointment View History Reference Number * 77-10092-CN Shipment Number …" at bounding box center [241, 116] width 482 height 233
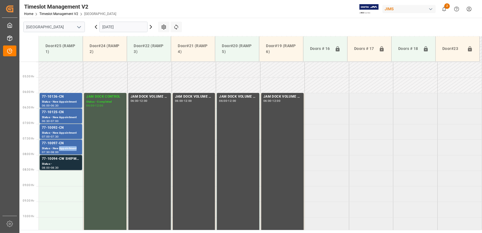
click at [66, 148] on div "Status - New Appointment" at bounding box center [61, 148] width 38 height 5
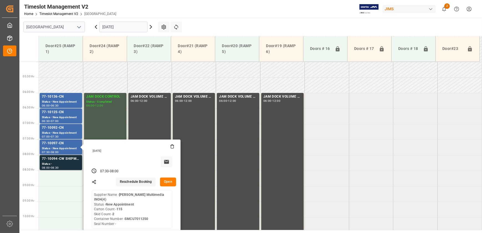
click at [168, 185] on button "Open" at bounding box center [168, 181] width 16 height 9
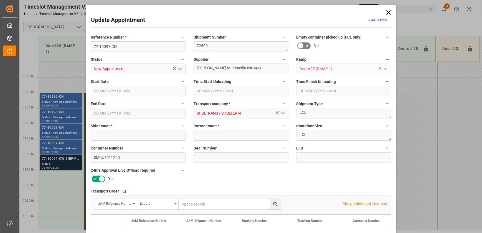
type input "2"
type input "115"
type input "[DATE] 07:30"
type input "[DATE] 08:00"
type input "[DATE] 14:53"
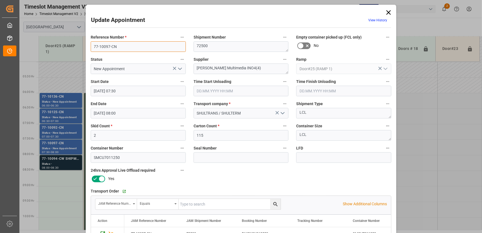
click at [122, 46] on input "77-10097-CN" at bounding box center [138, 46] width 95 height 11
click at [68, 158] on div "Update Appointment View History Reference Number * 77-10097-CN Shipment Number …" at bounding box center [241, 116] width 482 height 233
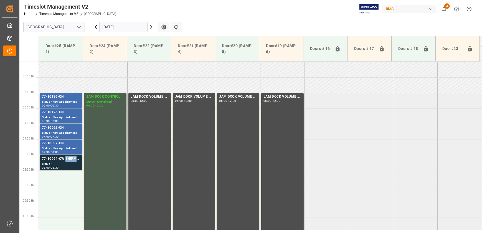
click at [68, 158] on div "77-10094-CW SHIPM#/M" at bounding box center [61, 159] width 38 height 6
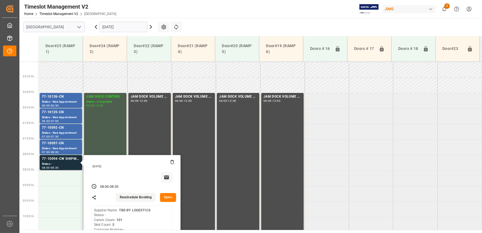
click at [169, 196] on button "Open" at bounding box center [168, 197] width 16 height 9
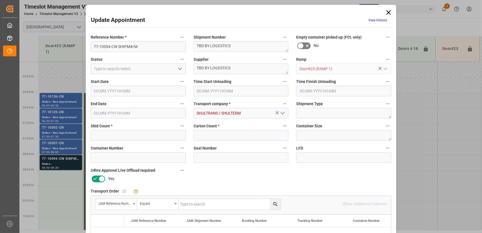
type input "3"
type input "101"
type input "[DATE] 08:00"
type input "[DATE] 08:30"
type input "[DATE] 14:54"
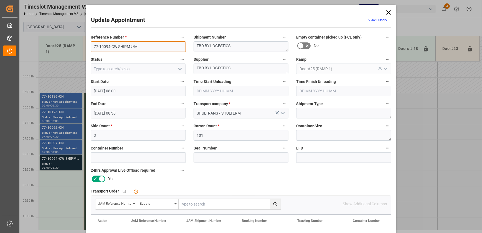
click at [115, 45] on input "77-10094-CW SHIPM#/M" at bounding box center [138, 46] width 95 height 11
drag, startPoint x: 117, startPoint y: 46, endPoint x: 58, endPoint y: 46, distance: 59.0
click at [59, 46] on div "Update Appointment View History Reference Number * 77-10094-CW SHIPM#/M Shipmen…" at bounding box center [241, 116] width 482 height 233
click at [115, 46] on input "77-10094-CW SHIPM#/M" at bounding box center [138, 46] width 95 height 11
drag, startPoint x: 115, startPoint y: 46, endPoint x: 70, endPoint y: 39, distance: 45.7
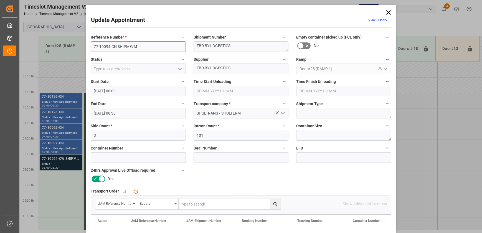
click at [70, 39] on div "Update Appointment View History Reference Number * 77-10094-CN SHIPM#/M Shipmen…" at bounding box center [241, 116] width 482 height 233
type input "77-10094-CN SHIPM#/M"
click at [250, 201] on input "text" at bounding box center [229, 204] width 102 height 11
paste input "77-10094-CN"
type input "77-10094-CN"
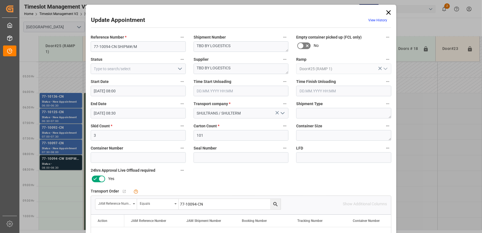
click at [273, 202] on icon "search button" at bounding box center [275, 204] width 6 height 6
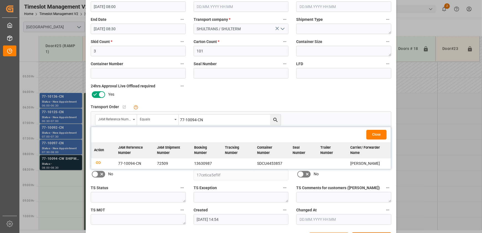
scroll to position [75, 0]
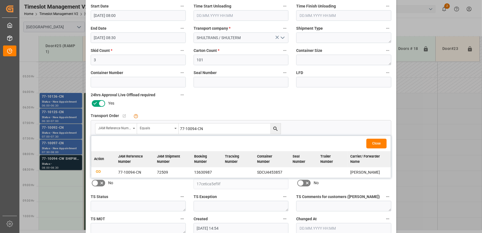
click at [197, 130] on input "77-10094-CN" at bounding box center [229, 128] width 102 height 11
drag, startPoint x: 314, startPoint y: 108, endPoint x: 317, endPoint y: 101, distance: 7.6
click at [314, 108] on div "Reference Number * 77-10094-CN SHIPM#/M Shipment Number TBD BY LOGESTICS Empty …" at bounding box center [241, 95] width 308 height 279
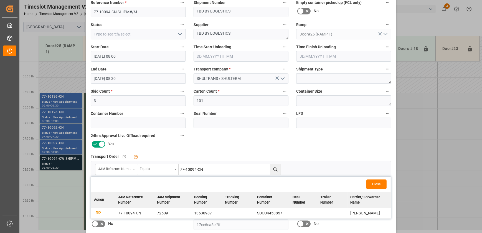
scroll to position [0, 0]
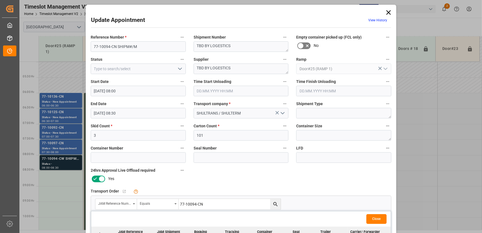
click at [387, 12] on icon at bounding box center [388, 12] width 4 height 4
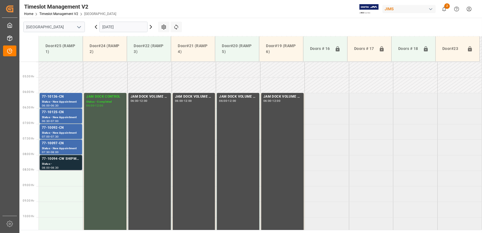
click at [65, 168] on div "08:00 - 08:30" at bounding box center [61, 167] width 38 height 3
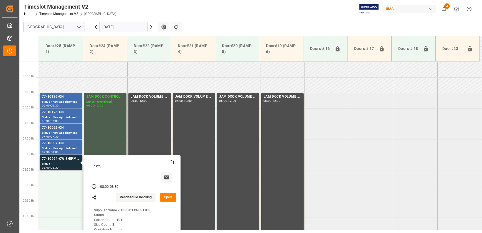
click at [168, 199] on button "Open" at bounding box center [168, 197] width 16 height 9
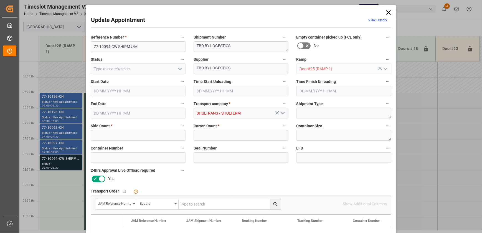
type input "3"
type input "101"
type input "[DATE] 08:00"
type input "[DATE] 08:30"
type input "[DATE] 14:54"
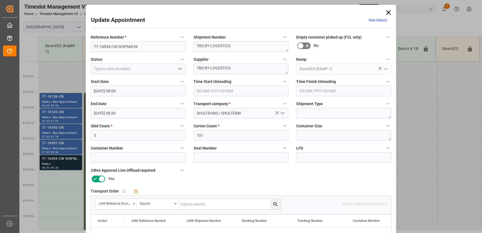
click at [389, 11] on icon at bounding box center [388, 13] width 8 height 8
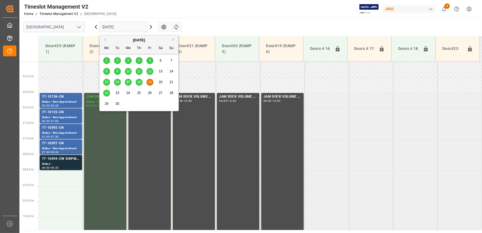
click at [127, 27] on input "[DATE]" at bounding box center [123, 27] width 48 height 11
click at [126, 83] on span "17" at bounding box center [128, 82] width 4 height 4
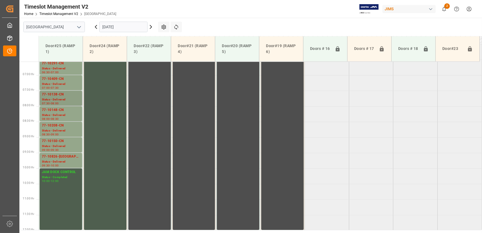
scroll to position [167, 0]
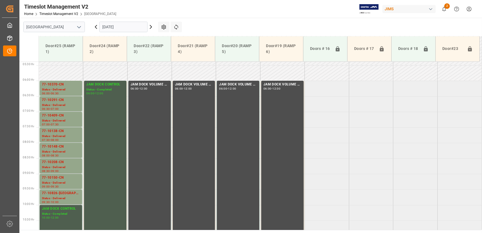
click at [150, 27] on icon at bounding box center [150, 27] width 7 height 7
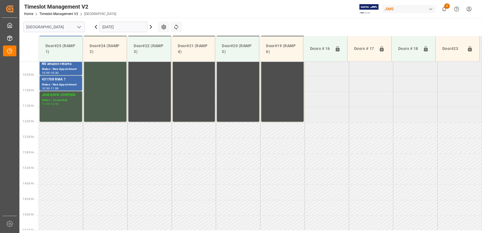
click at [134, 25] on input "[DATE]" at bounding box center [123, 27] width 48 height 11
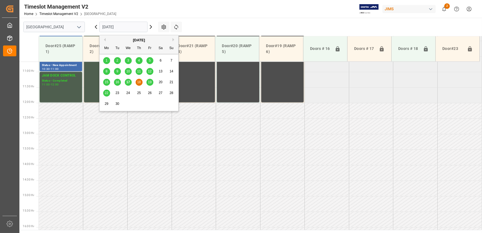
scroll to position [344, 0]
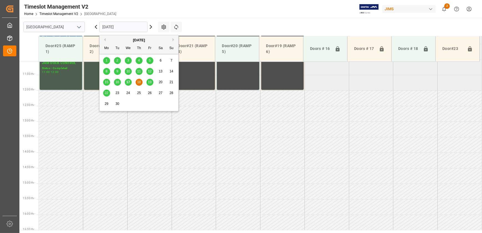
click at [148, 82] on span "19" at bounding box center [150, 82] width 4 height 4
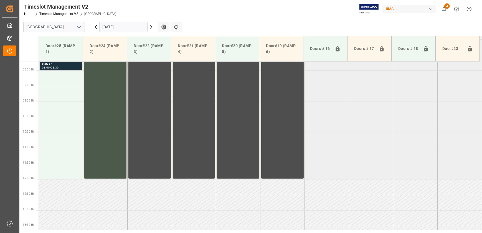
scroll to position [218, 0]
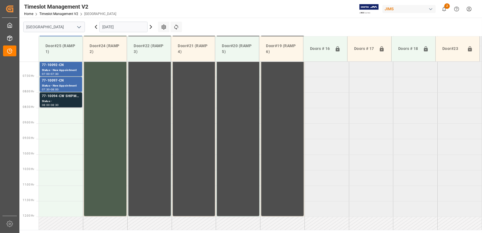
click at [74, 104] on div "08:00 - 08:30" at bounding box center [61, 105] width 38 height 3
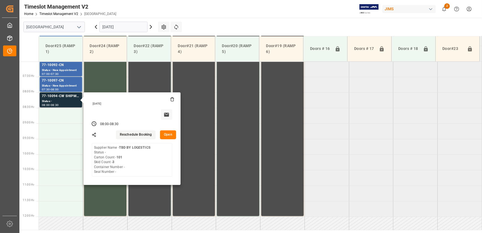
click at [166, 135] on button "Open" at bounding box center [168, 134] width 16 height 9
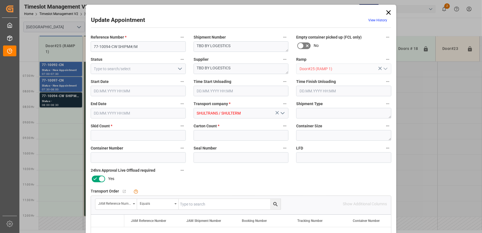
type input "3"
type input "101"
type input "[DATE] 08:00"
type input "[DATE] 08:30"
type input "[DATE] 14:54"
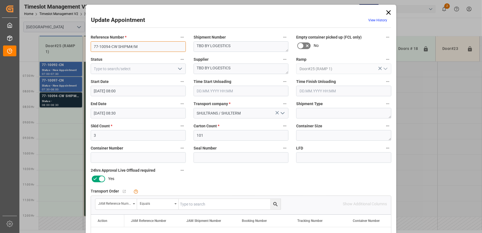
drag, startPoint x: 116, startPoint y: 46, endPoint x: 70, endPoint y: 45, distance: 46.0
click at [70, 45] on div "Update Appointment View History Reference Number * 77-10094-CW SHIPM#/M Shipmen…" at bounding box center [241, 116] width 482 height 233
click at [386, 10] on icon at bounding box center [388, 13] width 8 height 8
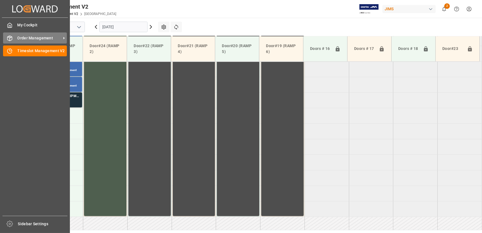
click at [7, 35] on div at bounding box center [7, 38] width 9 height 6
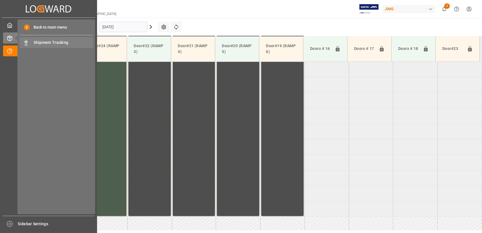
click at [51, 43] on span "Shipment Tracking" at bounding box center [64, 43] width 60 height 6
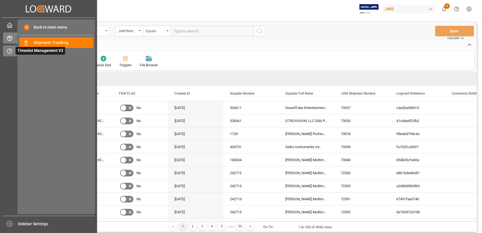
click at [7, 51] on icon at bounding box center [10, 51] width 6 height 6
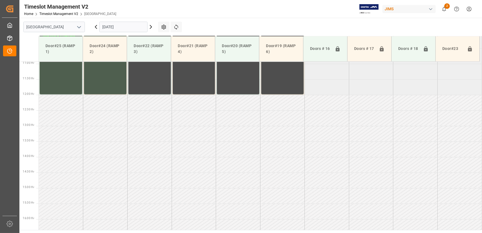
scroll to position [344, 0]
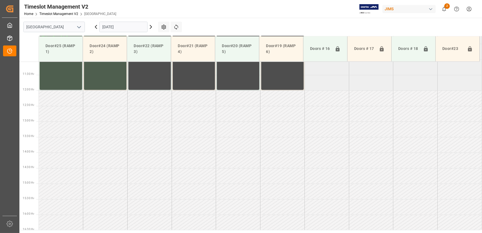
click at [138, 27] on input "[DATE]" at bounding box center [123, 27] width 48 height 11
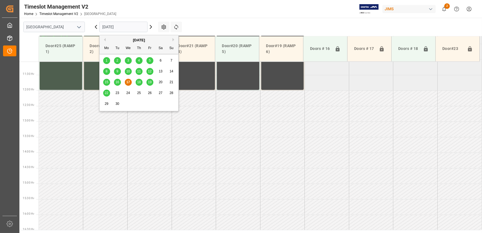
click at [150, 81] on span "19" at bounding box center [150, 82] width 4 height 4
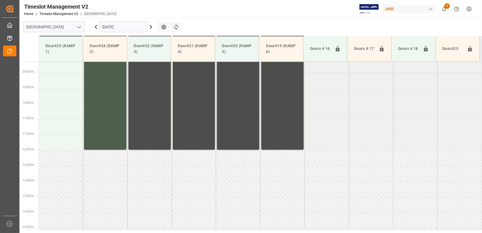
scroll to position [218, 0]
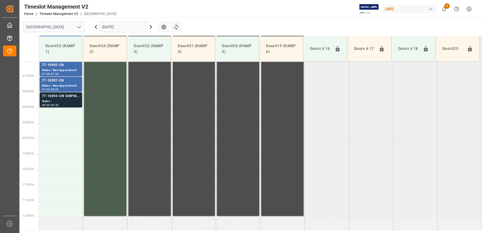
click at [60, 97] on div "77-10094-CW SHIPM#/M" at bounding box center [61, 96] width 38 height 6
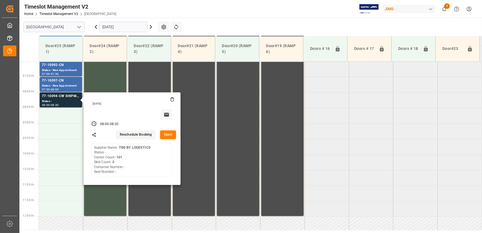
click at [167, 134] on button "Open" at bounding box center [168, 134] width 16 height 9
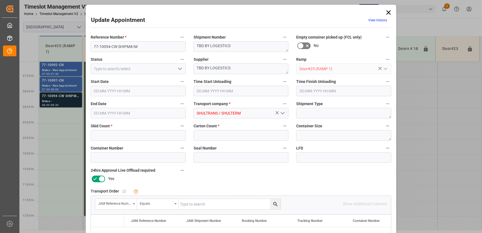
type input "3"
type input "101"
type input "[DATE] 08:00"
type input "[DATE] 08:30"
type input "[DATE] 14:54"
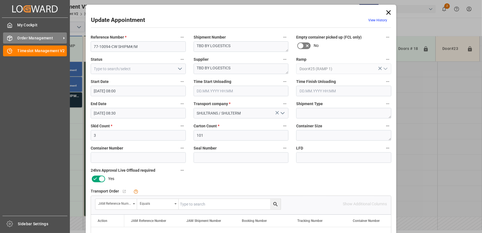
click at [27, 38] on span "Order Management" at bounding box center [39, 38] width 44 height 6
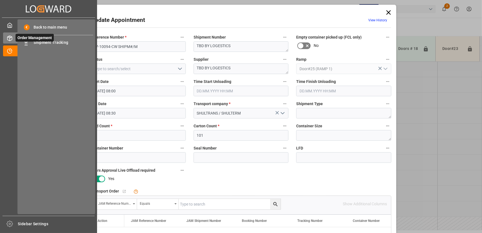
click at [51, 42] on span "Order Management" at bounding box center [35, 38] width 38 height 8
click at [52, 42] on span "Order Management" at bounding box center [35, 38] width 38 height 8
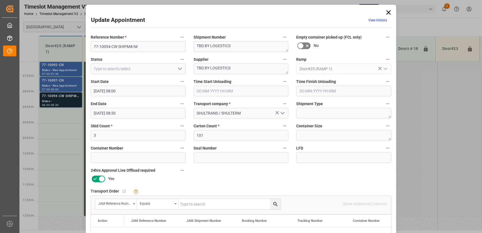
drag, startPoint x: 389, startPoint y: 10, endPoint x: 386, endPoint y: 12, distance: 3.8
click at [388, 11] on icon at bounding box center [388, 13] width 8 height 8
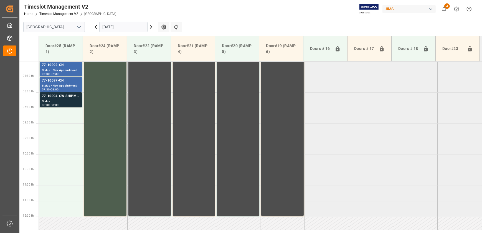
click at [384, 14] on div "JIMS" at bounding box center [409, 9] width 55 height 11
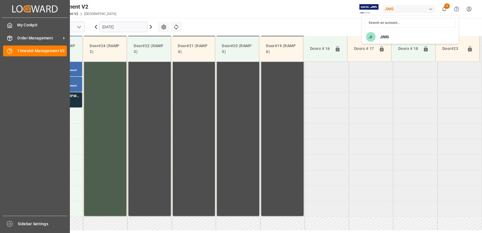
click at [6, 39] on html "Created by potrace 1.15, written by [PERSON_NAME] [DATE]-[DATE] Created by potr…" at bounding box center [241, 116] width 482 height 233
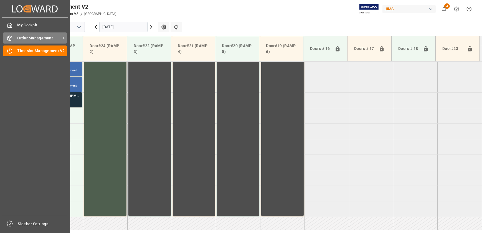
click at [48, 40] on span "Order Management" at bounding box center [39, 38] width 44 height 6
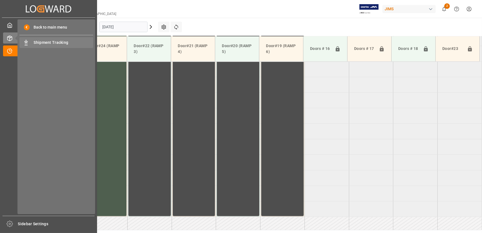
click at [48, 42] on span "Shipment Tracking" at bounding box center [64, 43] width 60 height 6
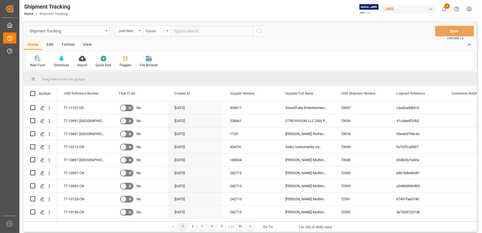
click at [199, 29] on input "text" at bounding box center [211, 31] width 83 height 11
type input "77-10094-CN"
click at [259, 29] on circle "search button" at bounding box center [259, 31] width 4 height 4
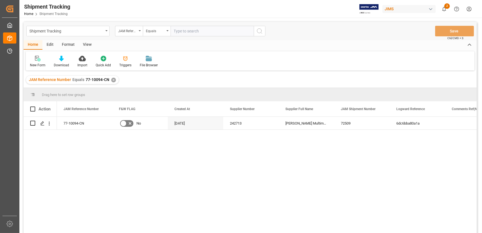
click at [84, 42] on div "View" at bounding box center [87, 44] width 17 height 9
click at [36, 59] on icon at bounding box center [36, 59] width 6 height 6
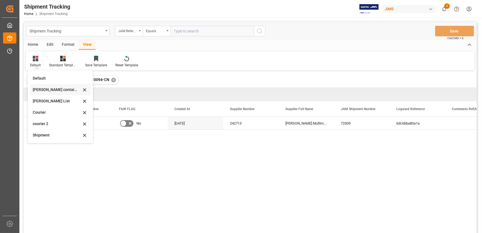
click at [53, 90] on div "[PERSON_NAME] containers" at bounding box center [57, 90] width 48 height 6
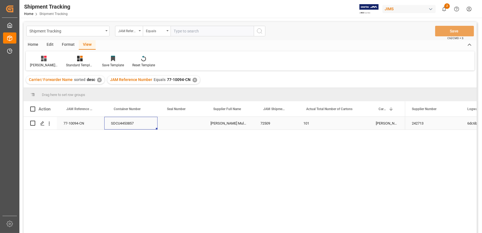
click at [122, 121] on div "SDCU4453857" at bounding box center [130, 123] width 53 height 13
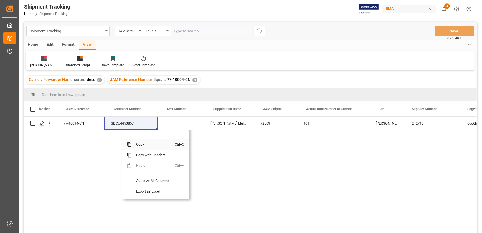
click at [147, 143] on span "Copy" at bounding box center [153, 144] width 43 height 11
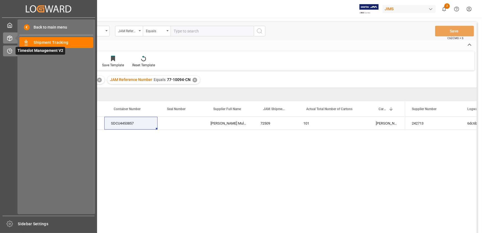
click at [11, 52] on icon at bounding box center [10, 51] width 6 height 6
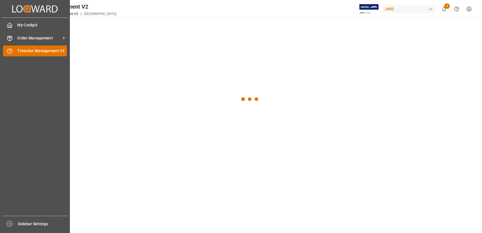
click at [49, 54] on div "Timeslot Management V2 Timeslot Management V2" at bounding box center [35, 50] width 64 height 11
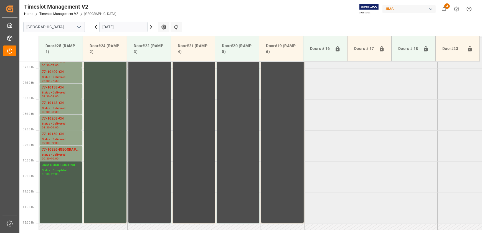
scroll to position [192, 0]
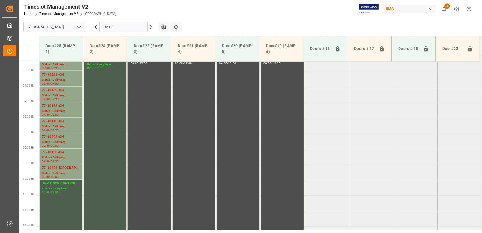
click at [151, 25] on icon at bounding box center [150, 27] width 7 height 7
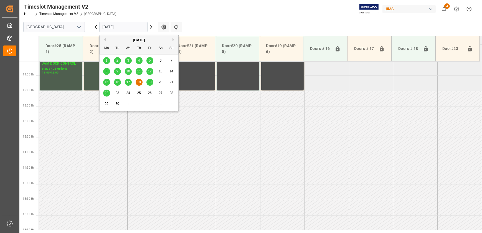
scroll to position [344, 0]
click at [135, 27] on input "[DATE]" at bounding box center [123, 27] width 48 height 11
click at [147, 80] on div "19" at bounding box center [149, 82] width 7 height 7
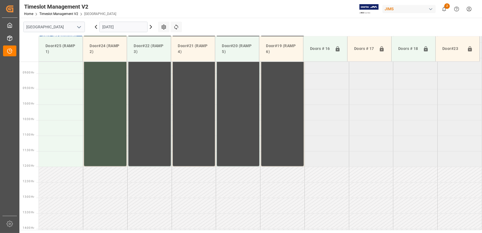
scroll to position [192, 0]
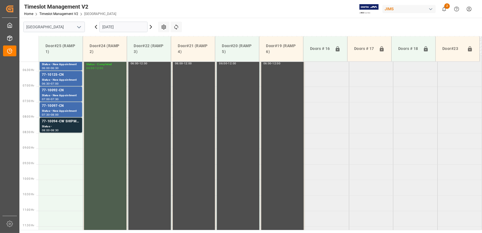
click at [142, 9] on div "Timeslot Management V2 Home Timeslot Management V2 Montreal JIMS 2 Notification…" at bounding box center [249, 9] width 466 height 18
